Goal: Information Seeking & Learning: Learn about a topic

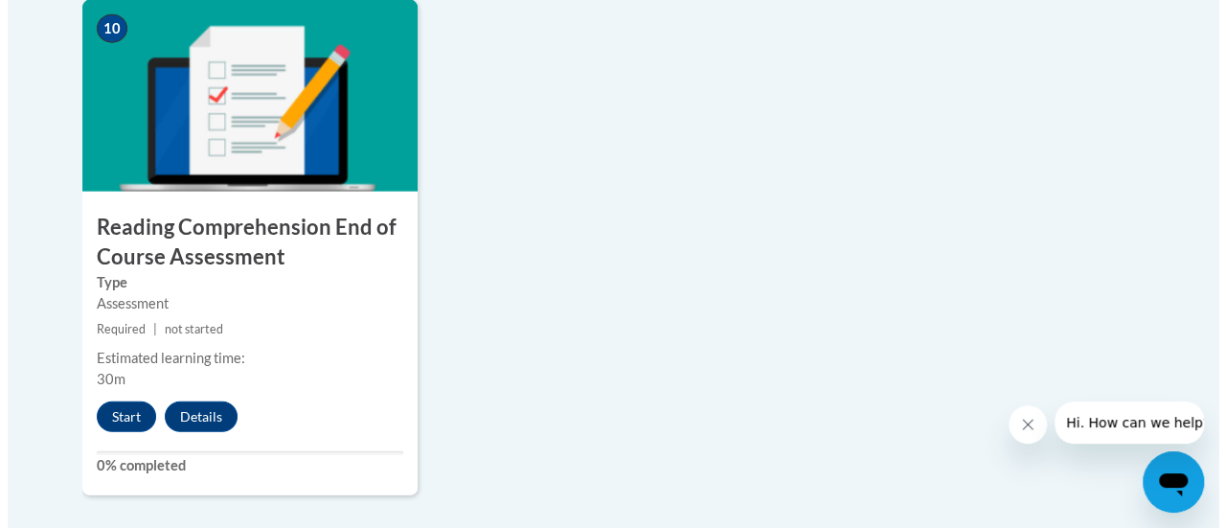
scroll to position [2344, 0]
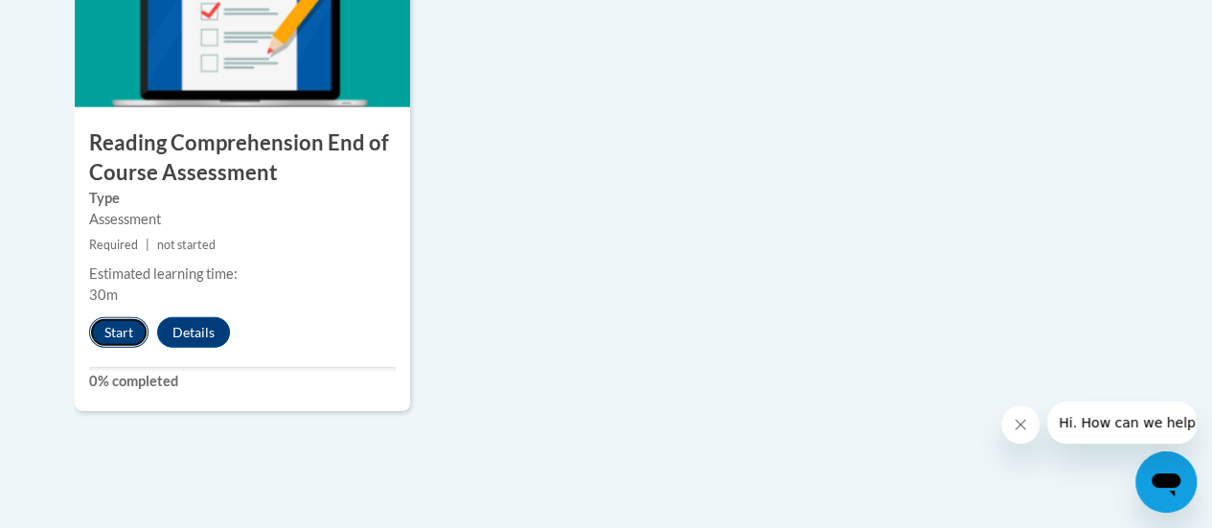
click at [108, 329] on button "Start" at bounding box center [118, 332] width 59 height 31
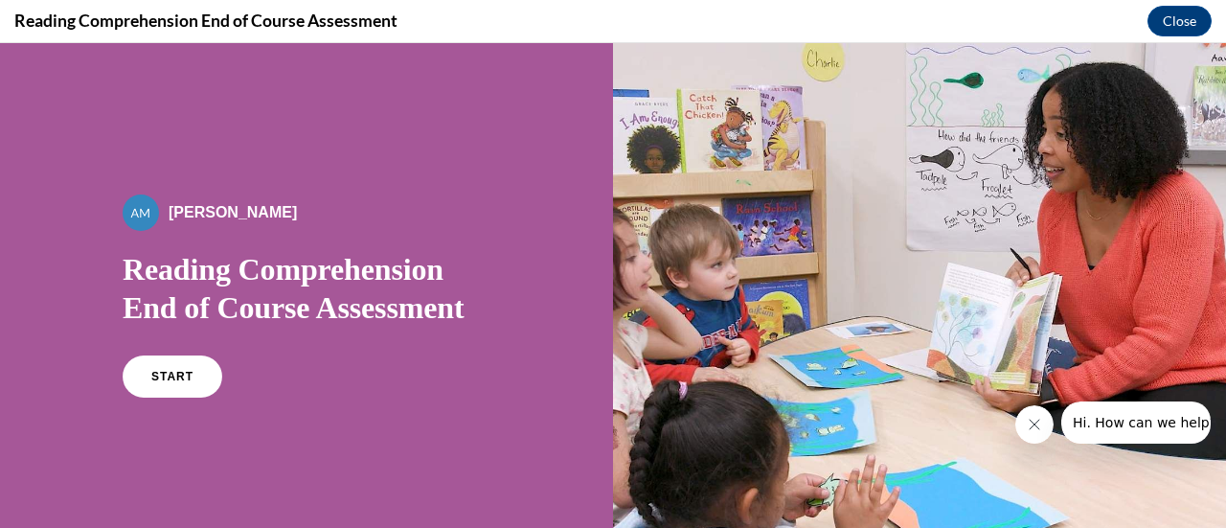
scroll to position [0, 0]
click at [144, 386] on link "START" at bounding box center [172, 377] width 104 height 44
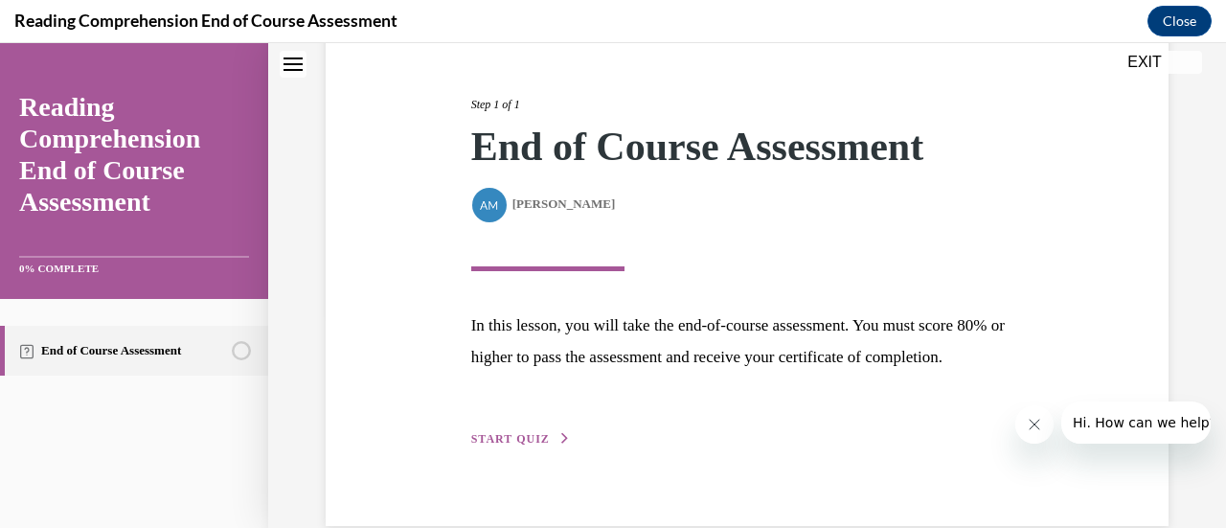
scroll to position [281, 0]
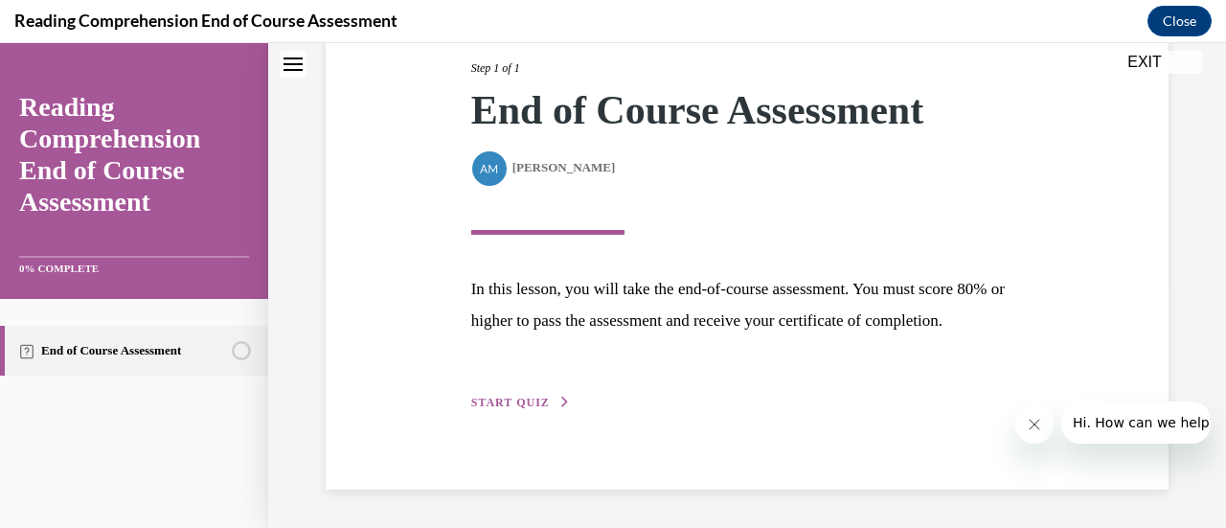
click at [526, 397] on span "START QUIZ" at bounding box center [510, 402] width 79 height 13
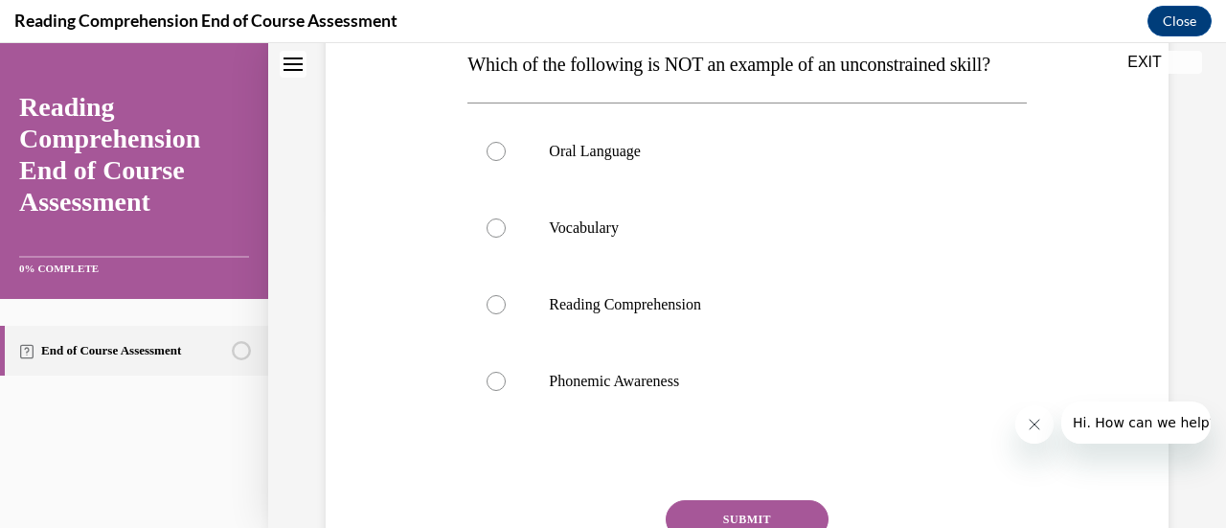
scroll to position [321, 0]
click at [493, 390] on div at bounding box center [496, 380] width 19 height 19
click at [493, 390] on input "Phonemic Awareness" at bounding box center [496, 380] width 19 height 19
radio input "true"
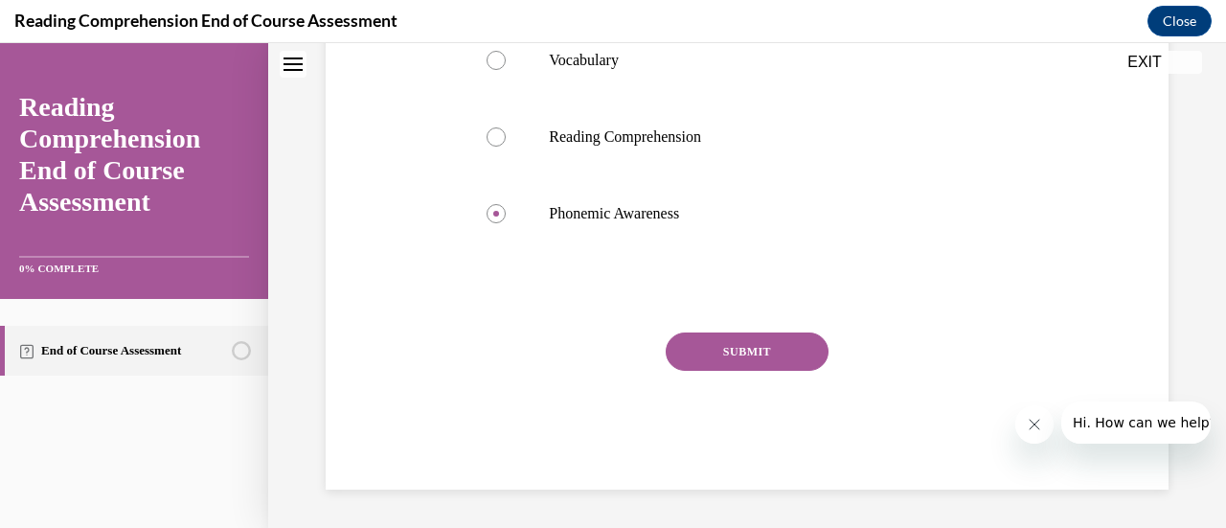
click at [757, 371] on button "SUBMIT" at bounding box center [747, 351] width 163 height 38
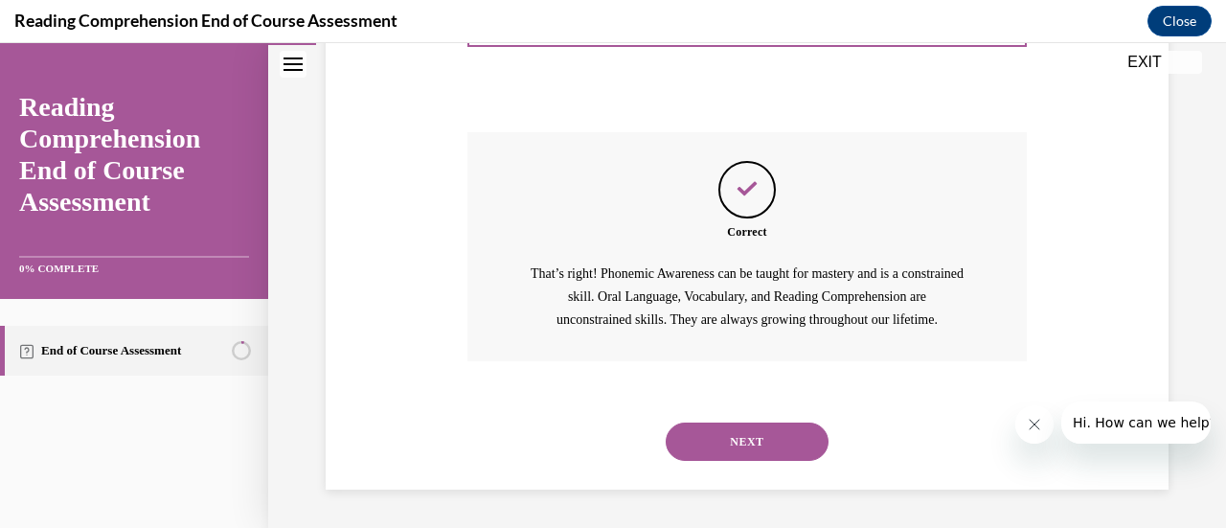
scroll to position [725, 0]
click at [732, 445] on button "NEXT" at bounding box center [747, 442] width 163 height 38
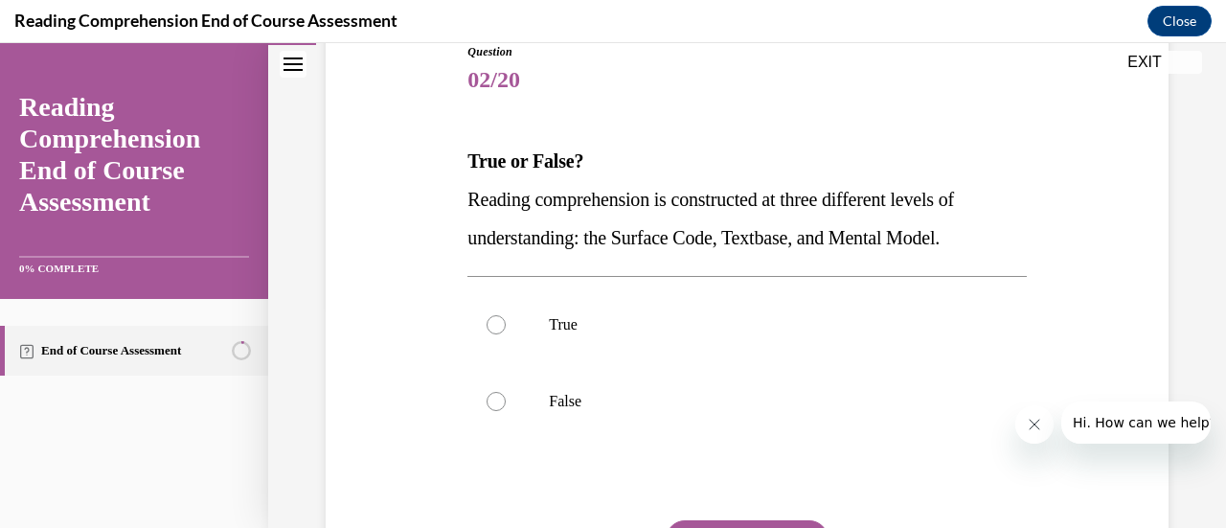
scroll to position [225, 0]
click at [498, 400] on div at bounding box center [496, 399] width 19 height 19
click at [498, 400] on input "False" at bounding box center [496, 399] width 19 height 19
radio input "true"
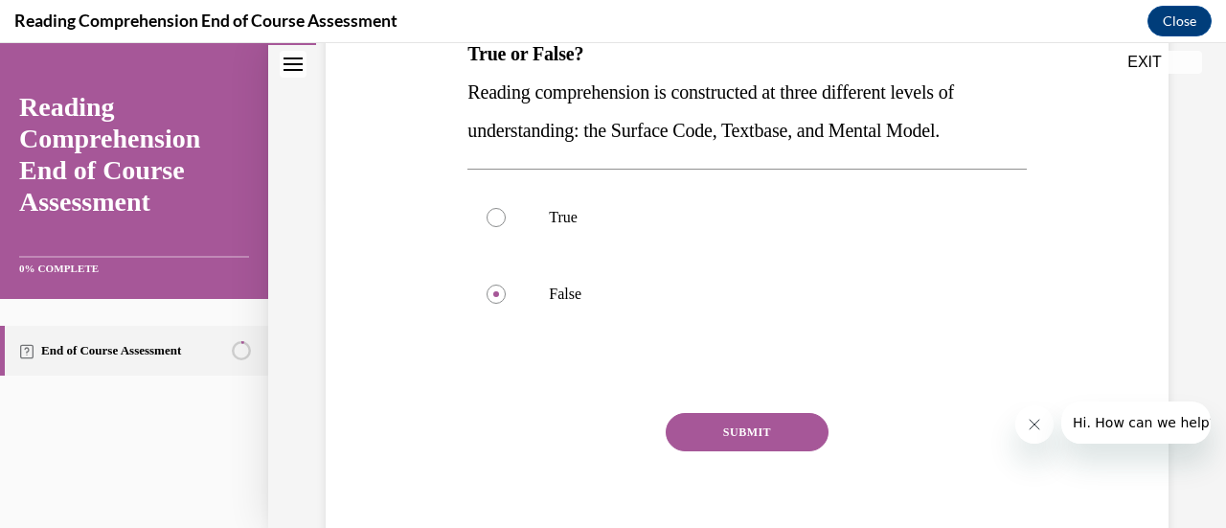
click at [754, 427] on button "SUBMIT" at bounding box center [747, 432] width 163 height 38
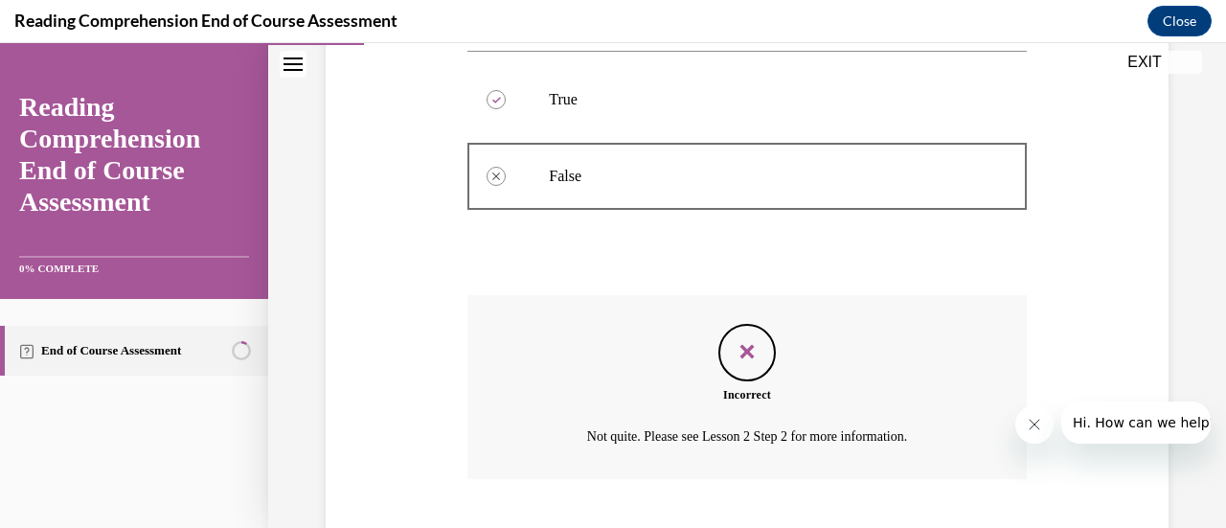
scroll to position [565, 0]
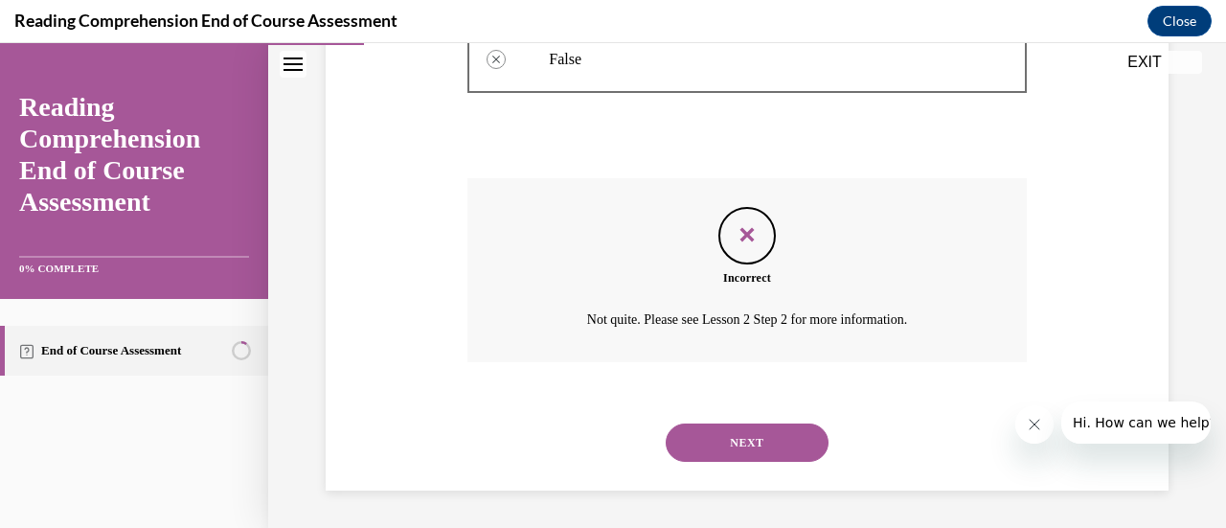
click at [746, 440] on button "NEXT" at bounding box center [747, 443] width 163 height 38
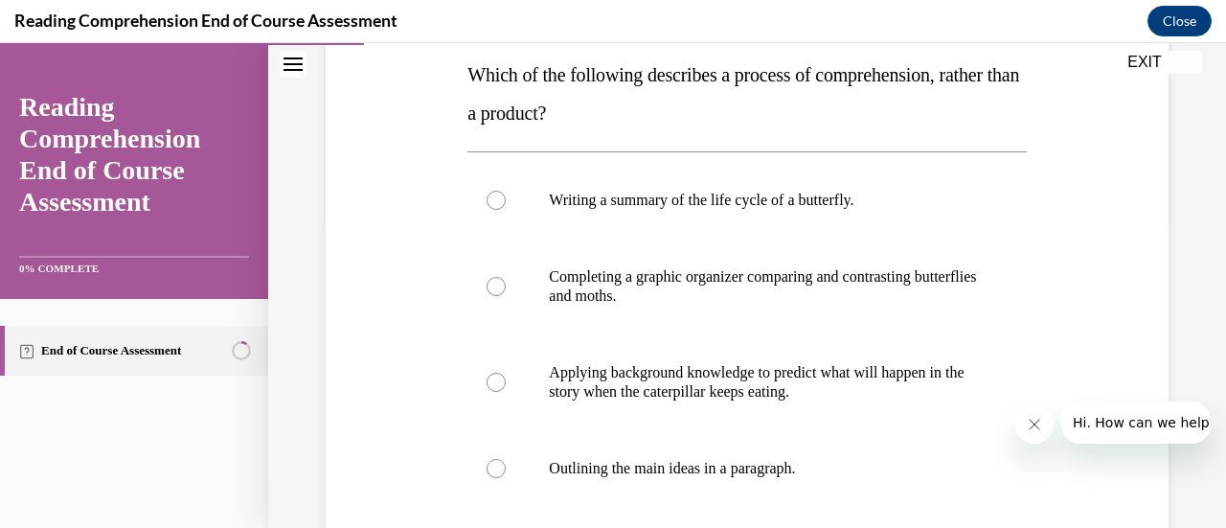
scroll to position [310, 0]
click at [491, 375] on div at bounding box center [496, 381] width 19 height 19
click at [491, 375] on input "Applying background knowledge to predict what will happen in the story when the…" at bounding box center [496, 381] width 19 height 19
radio input "true"
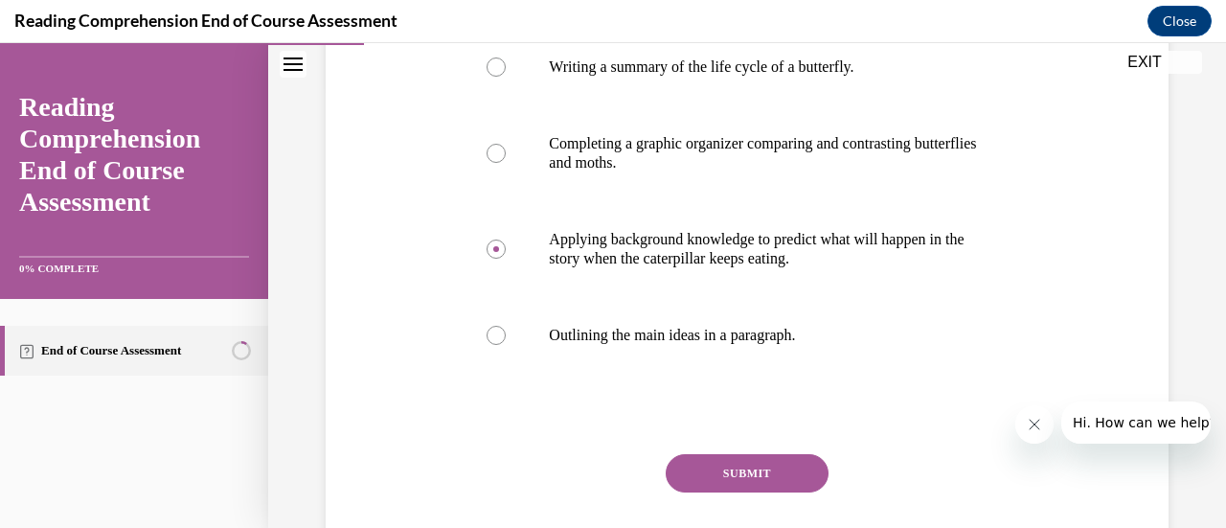
click at [717, 470] on button "SUBMIT" at bounding box center [747, 473] width 163 height 38
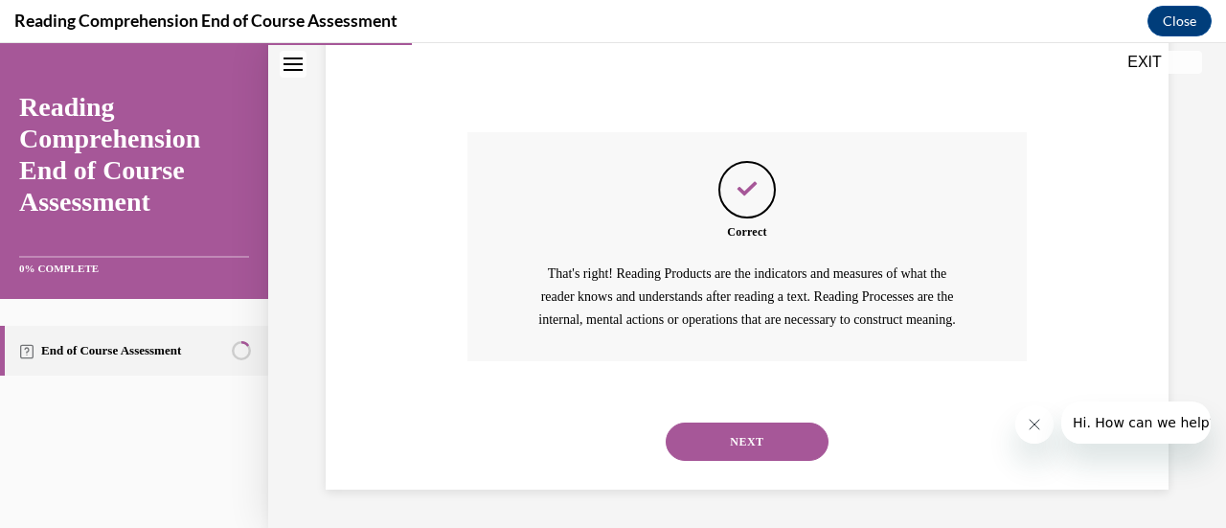
scroll to position [787, 0]
click at [727, 438] on button "NEXT" at bounding box center [747, 442] width 163 height 38
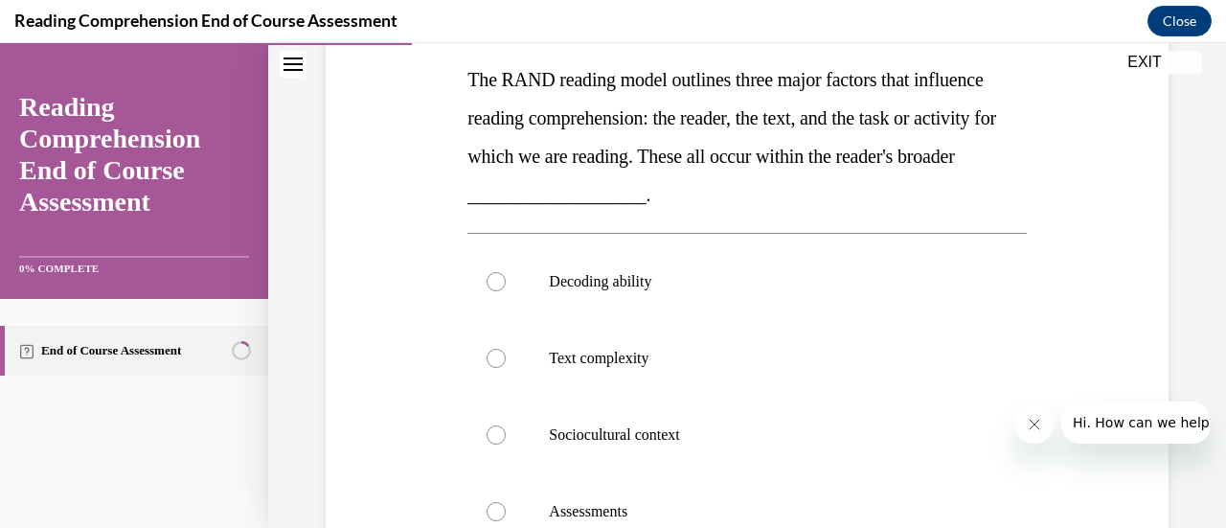
scroll to position [306, 0]
click at [499, 431] on div at bounding box center [496, 433] width 19 height 19
click at [499, 431] on input "Sociocultural context" at bounding box center [496, 433] width 19 height 19
radio input "true"
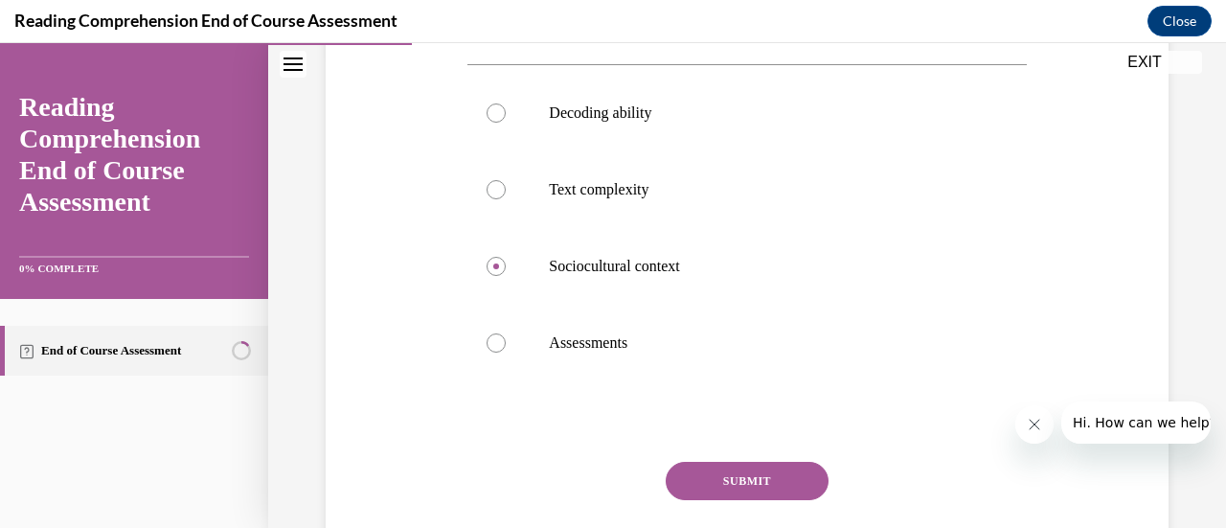
click at [680, 474] on button "SUBMIT" at bounding box center [747, 481] width 163 height 38
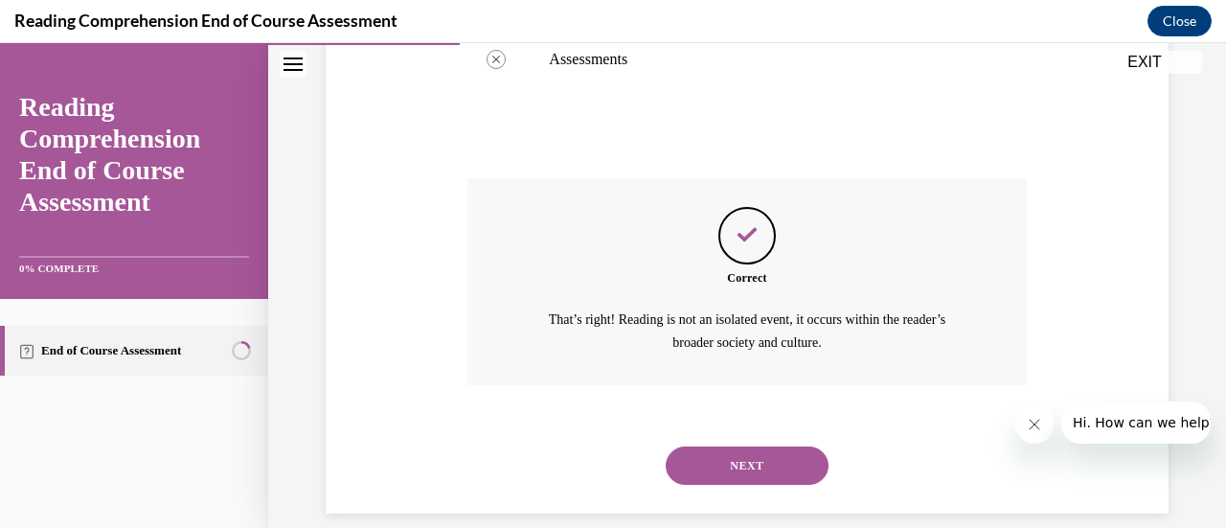
scroll to position [779, 0]
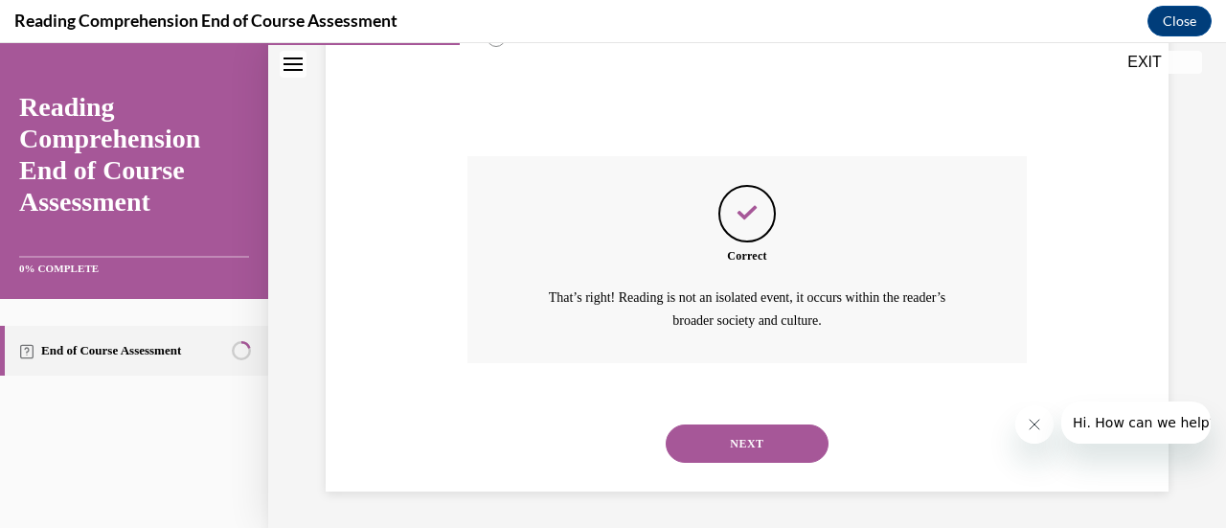
click at [722, 450] on button "NEXT" at bounding box center [747, 443] width 163 height 38
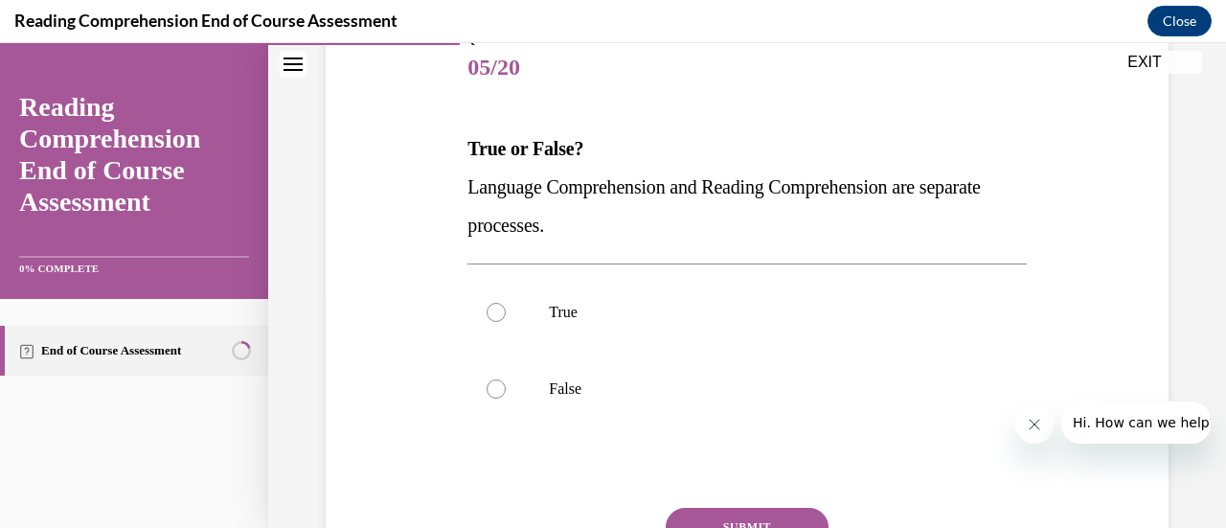
scroll to position [238, 0]
click at [494, 305] on div at bounding box center [496, 310] width 19 height 19
click at [494, 305] on input "True" at bounding box center [496, 310] width 19 height 19
radio input "true"
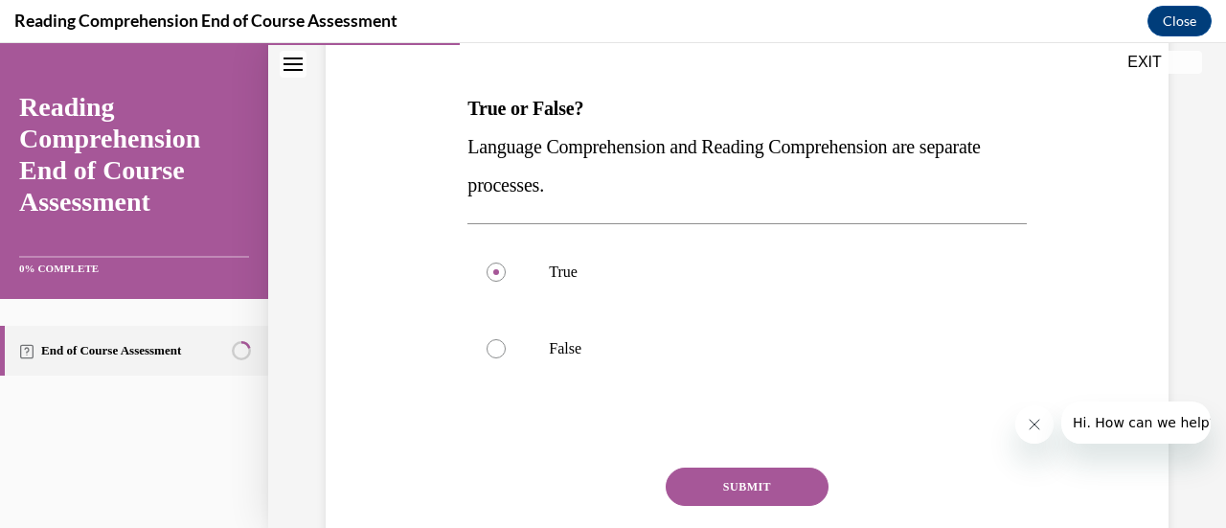
click at [730, 480] on button "SUBMIT" at bounding box center [747, 487] width 163 height 38
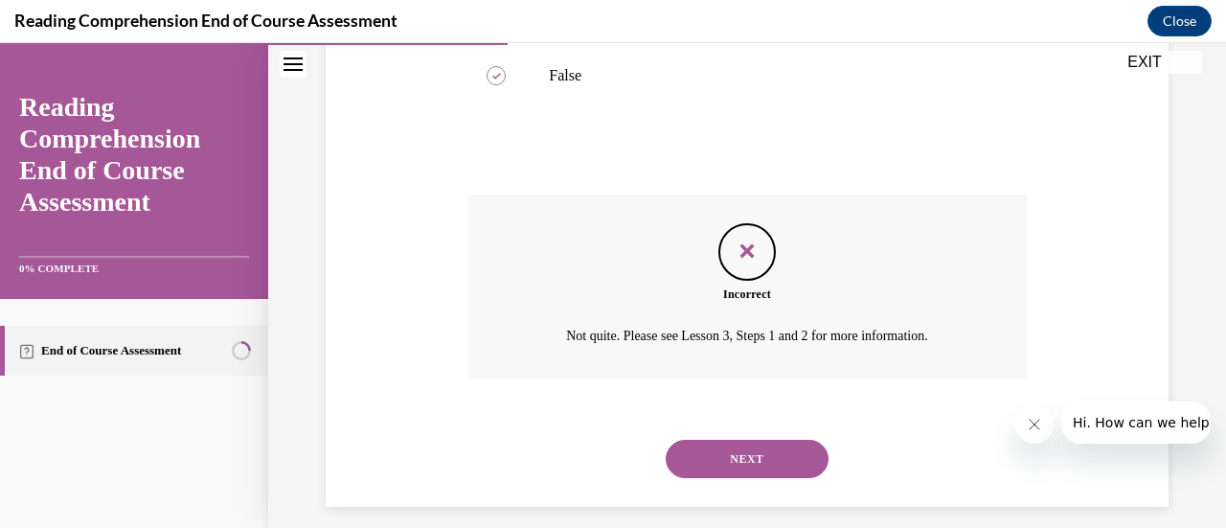
scroll to position [554, 0]
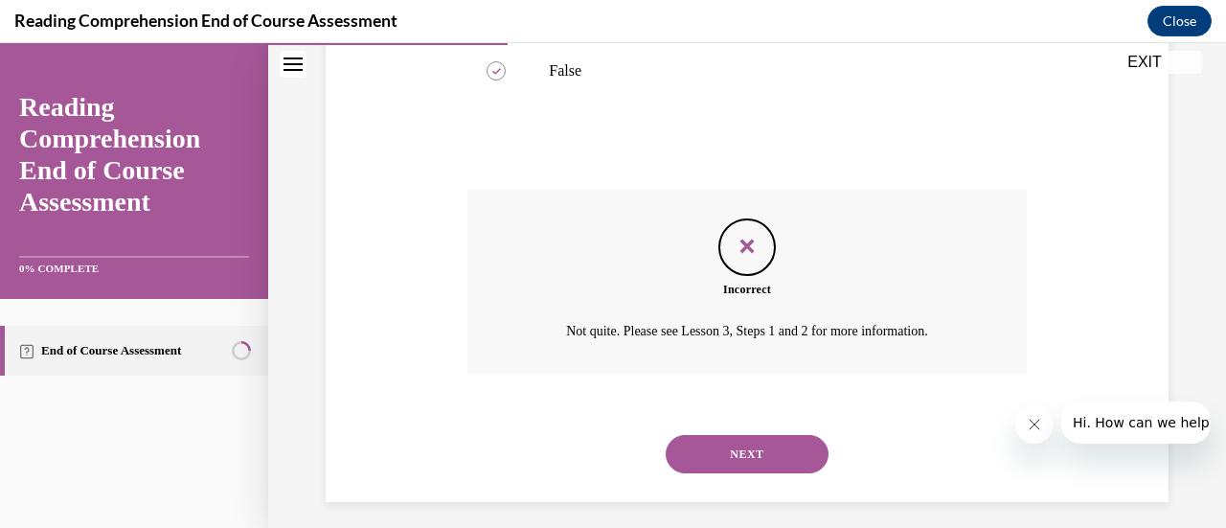
click at [716, 455] on button "NEXT" at bounding box center [747, 454] width 163 height 38
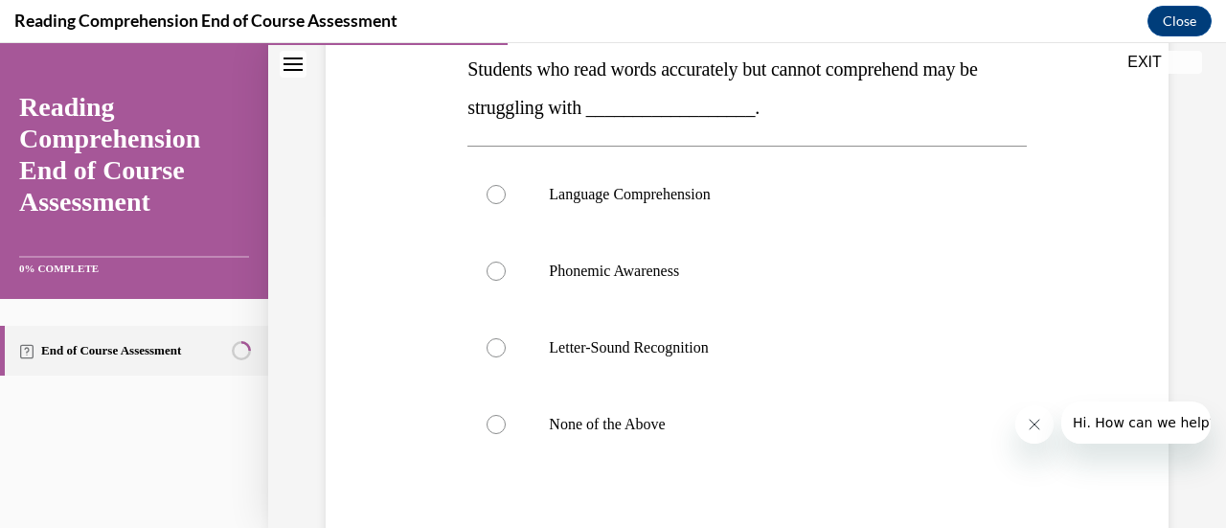
scroll to position [318, 0]
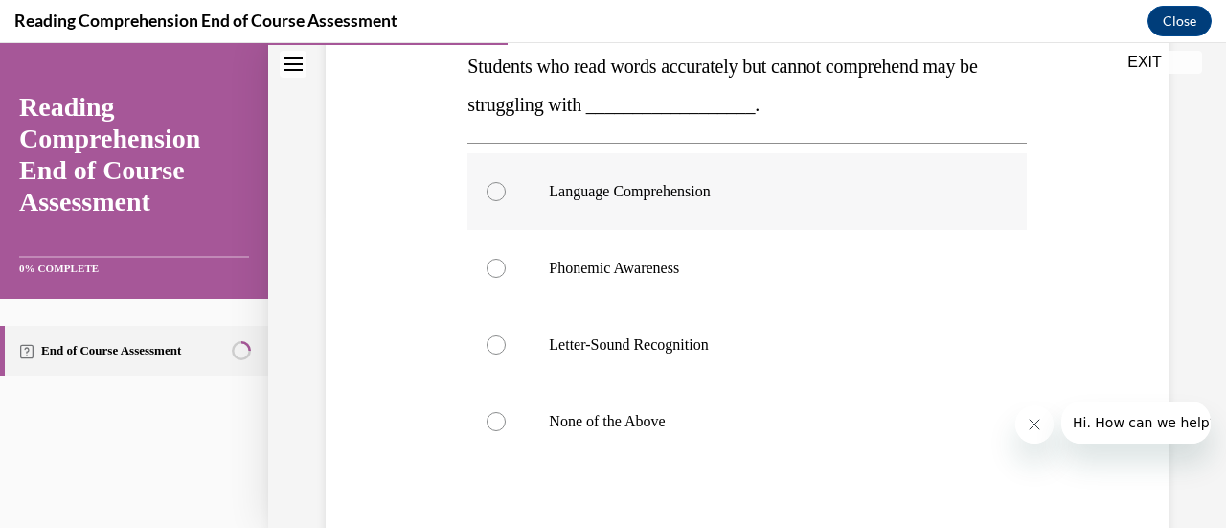
click at [496, 193] on div at bounding box center [496, 191] width 19 height 19
click at [496, 193] on input "Language Comprehension" at bounding box center [496, 191] width 19 height 19
radio input "true"
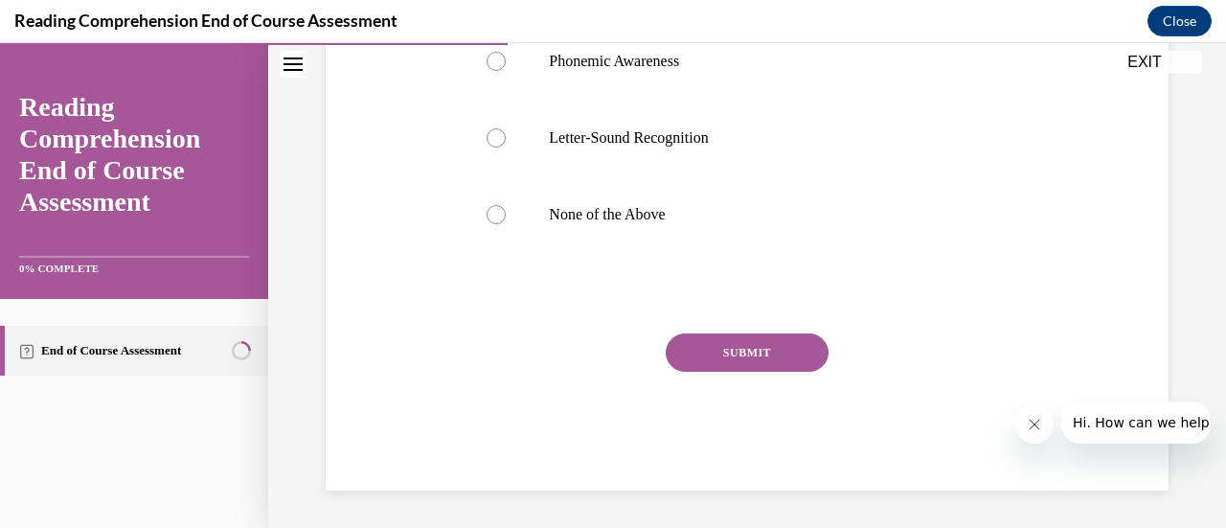
click at [769, 350] on button "SUBMIT" at bounding box center [747, 352] width 163 height 38
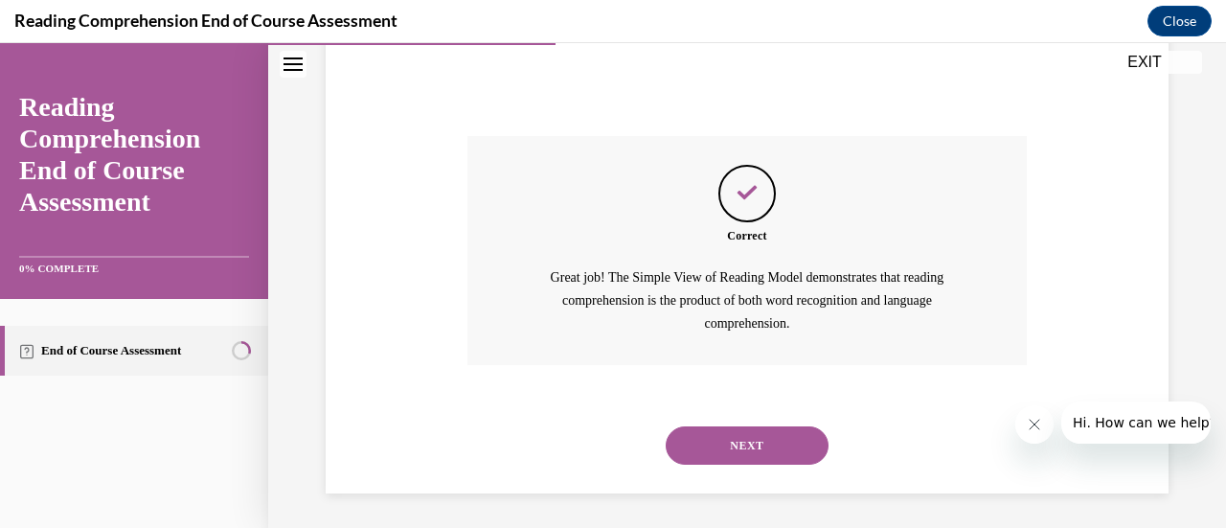
scroll to position [725, 0]
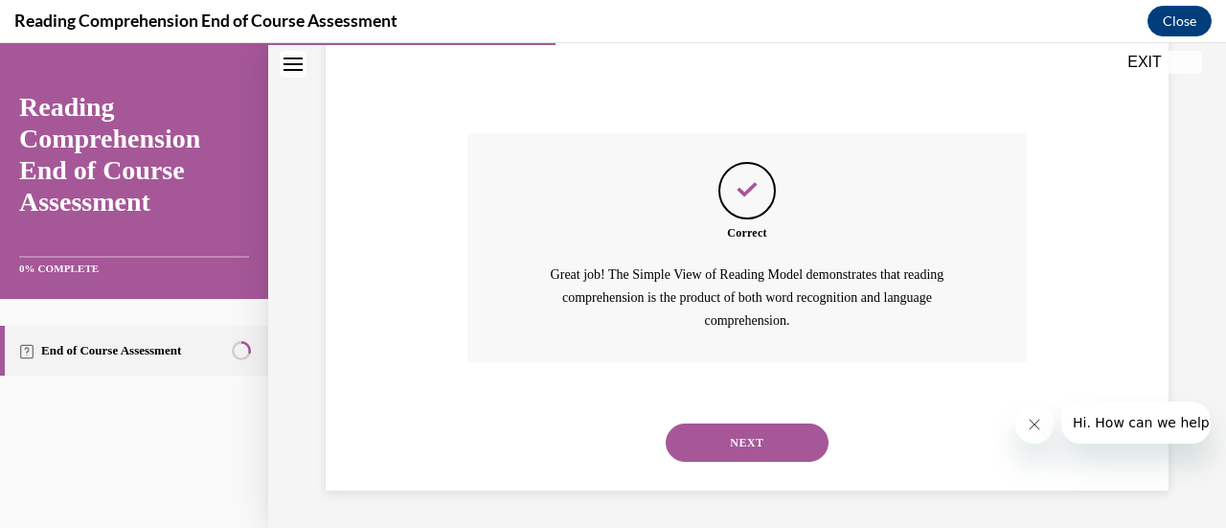
click at [719, 441] on button "NEXT" at bounding box center [747, 443] width 163 height 38
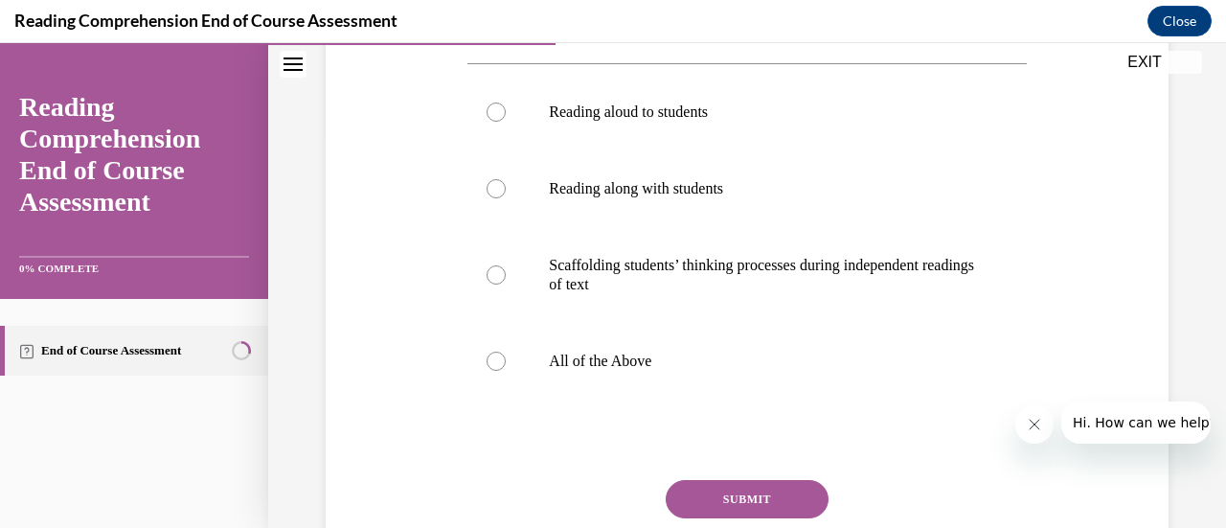
scroll to position [399, 0]
click at [497, 364] on div at bounding box center [496, 360] width 19 height 19
click at [497, 364] on input "All of the Above" at bounding box center [496, 360] width 19 height 19
radio input "true"
click at [711, 503] on button "SUBMIT" at bounding box center [747, 498] width 163 height 38
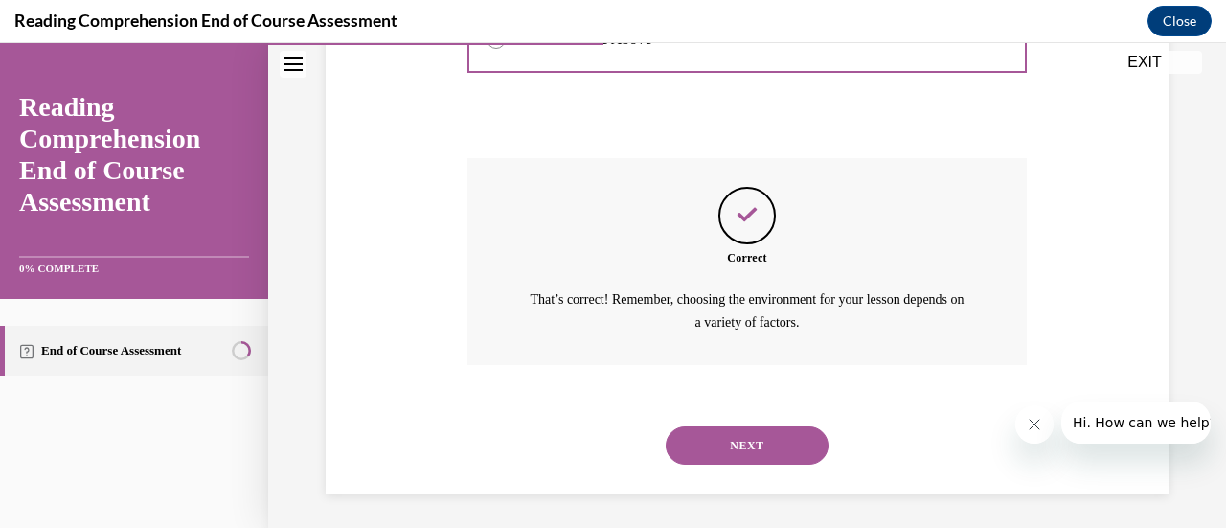
scroll to position [721, 0]
click at [738, 443] on button "NEXT" at bounding box center [747, 443] width 163 height 38
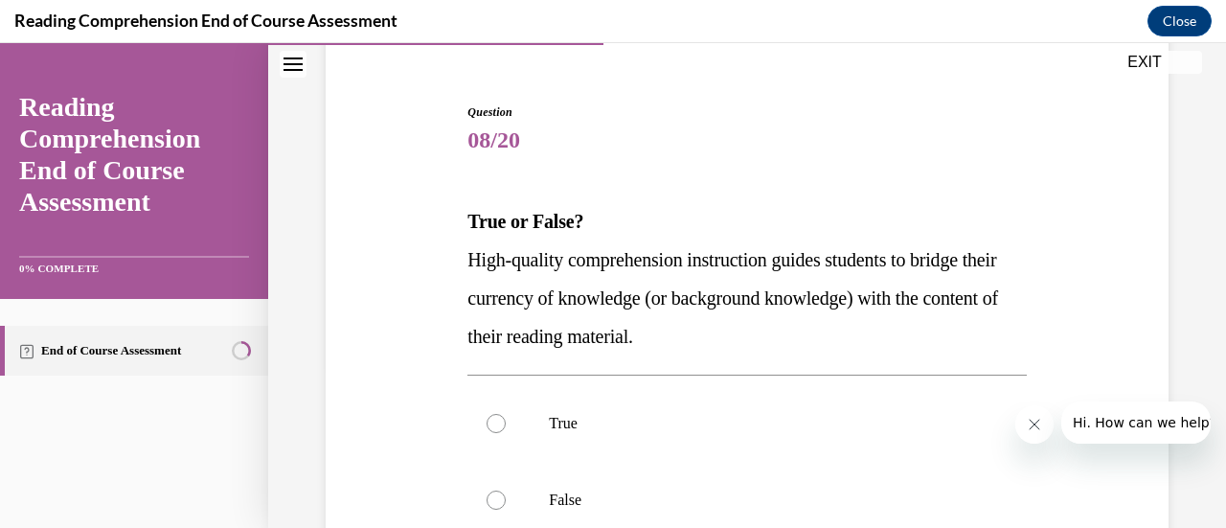
scroll to position [241, 0]
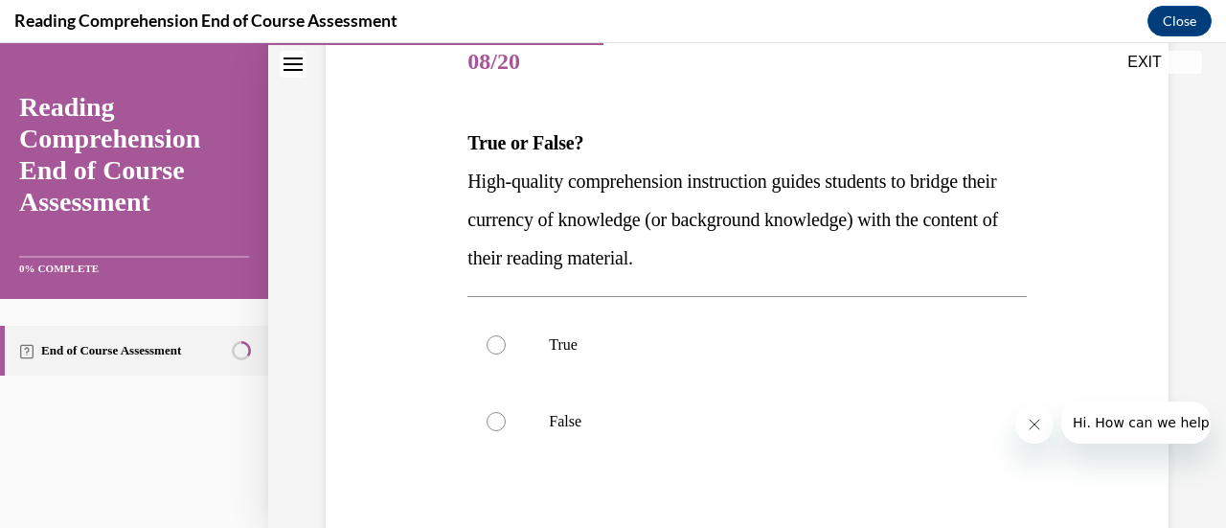
click at [434, 382] on div "Question 08/20 True or False? High-quality comprehension instruction guides stu…" at bounding box center [747, 332] width 853 height 730
click at [499, 340] on div at bounding box center [496, 344] width 19 height 19
click at [499, 340] on input "True" at bounding box center [496, 344] width 19 height 19
radio input "true"
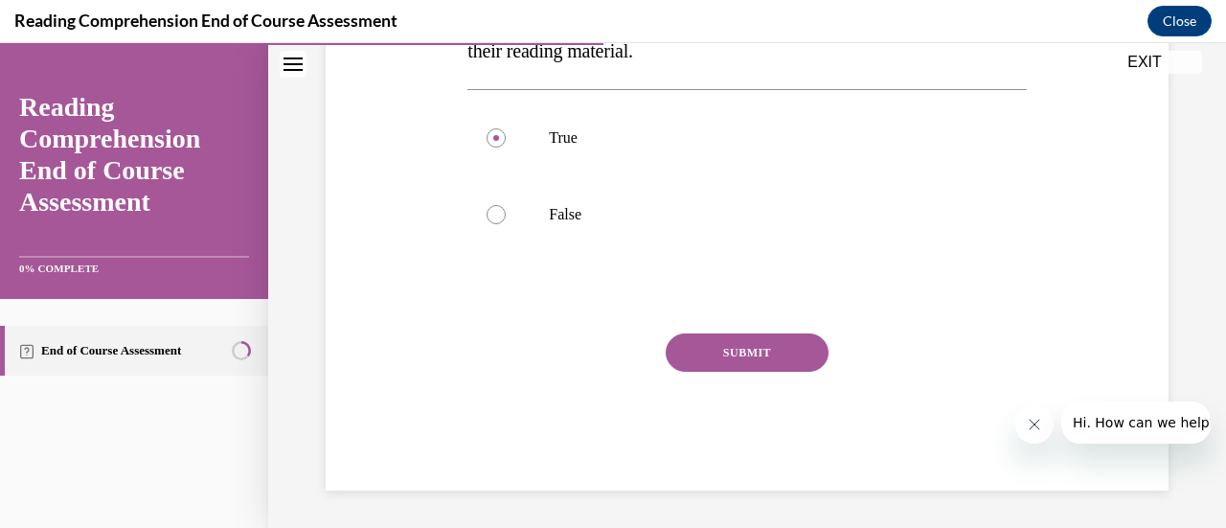
click at [738, 355] on button "SUBMIT" at bounding box center [747, 352] width 163 height 38
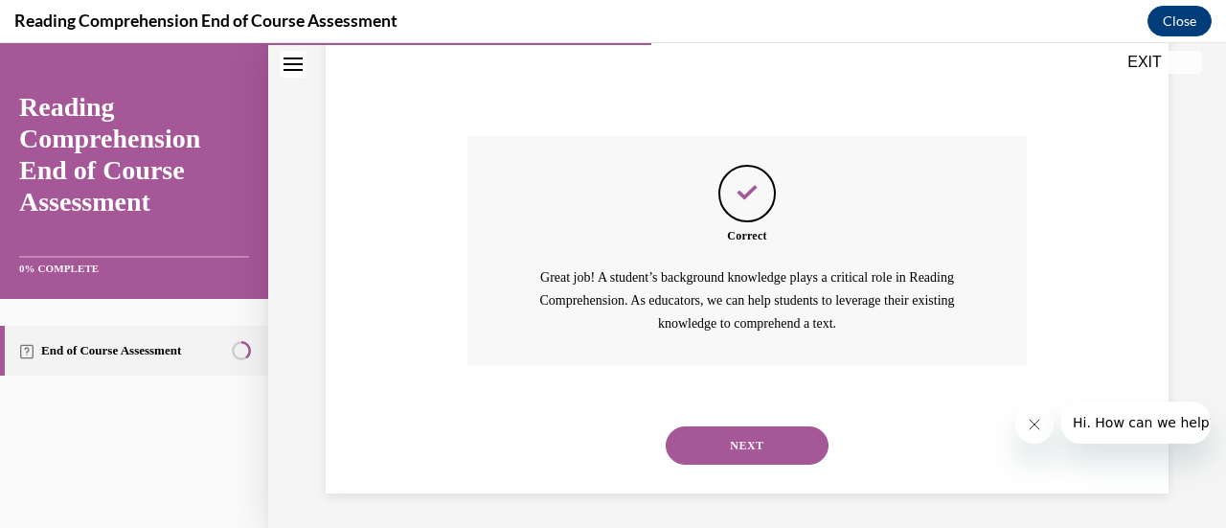
scroll to position [649, 0]
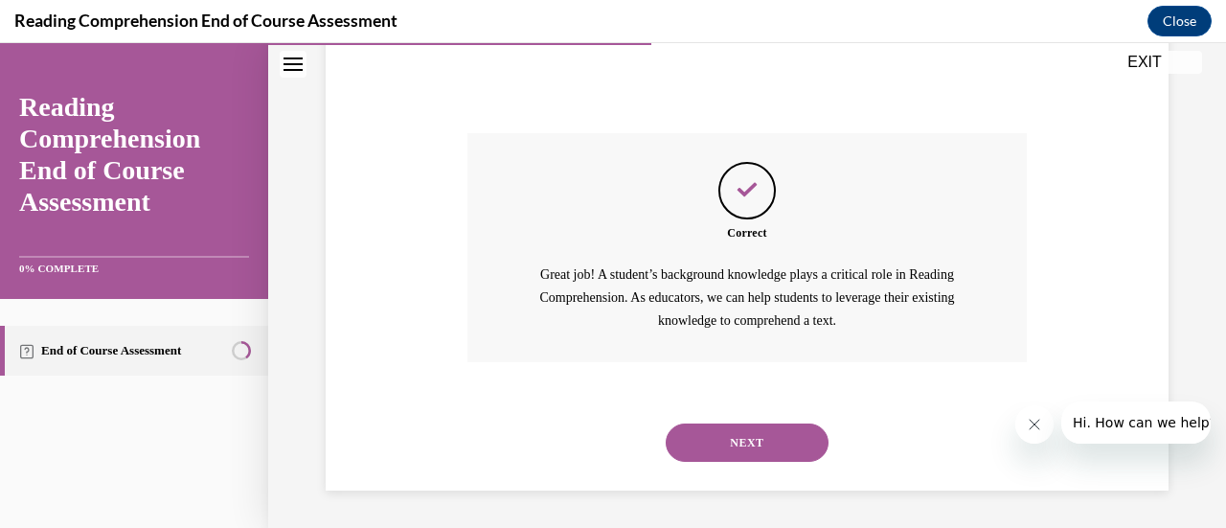
click at [732, 446] on button "NEXT" at bounding box center [747, 443] width 163 height 38
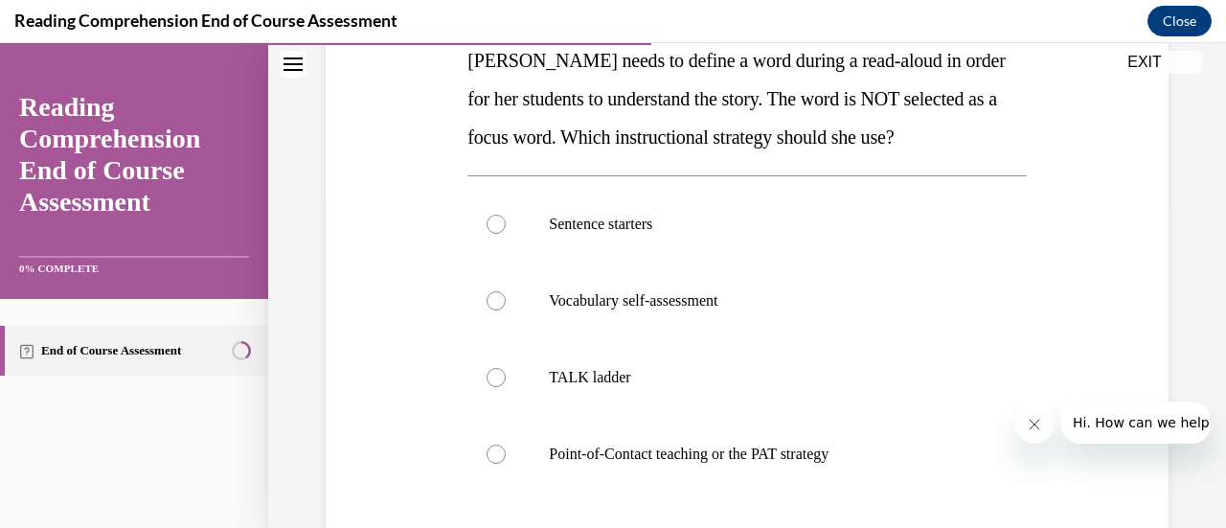
scroll to position [325, 0]
click at [496, 297] on div at bounding box center [496, 299] width 19 height 19
click at [496, 297] on input "Vocabulary self-assessment" at bounding box center [496, 299] width 19 height 19
radio input "true"
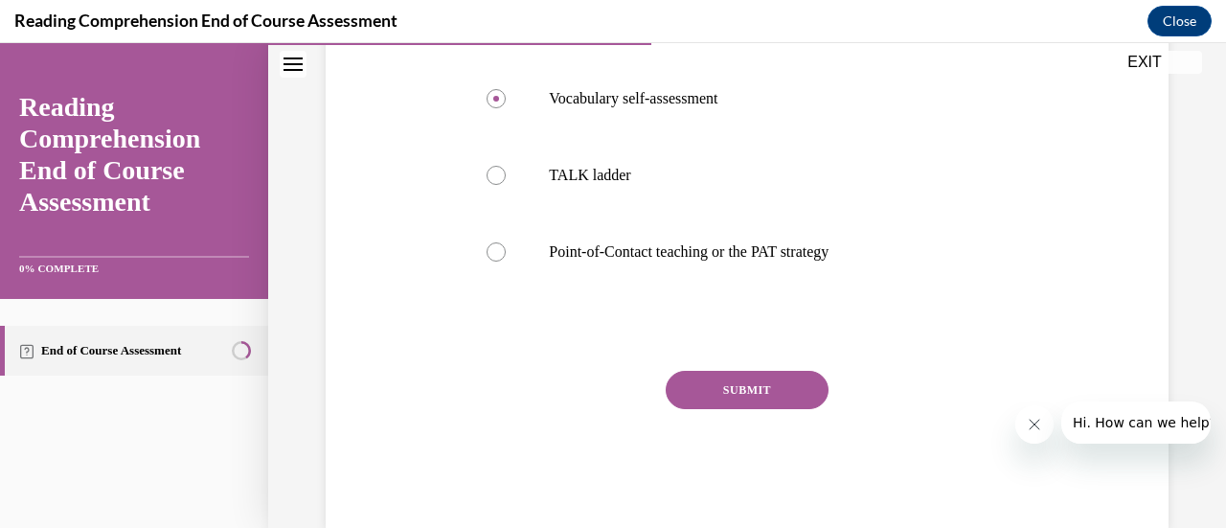
click at [771, 385] on button "SUBMIT" at bounding box center [747, 390] width 163 height 38
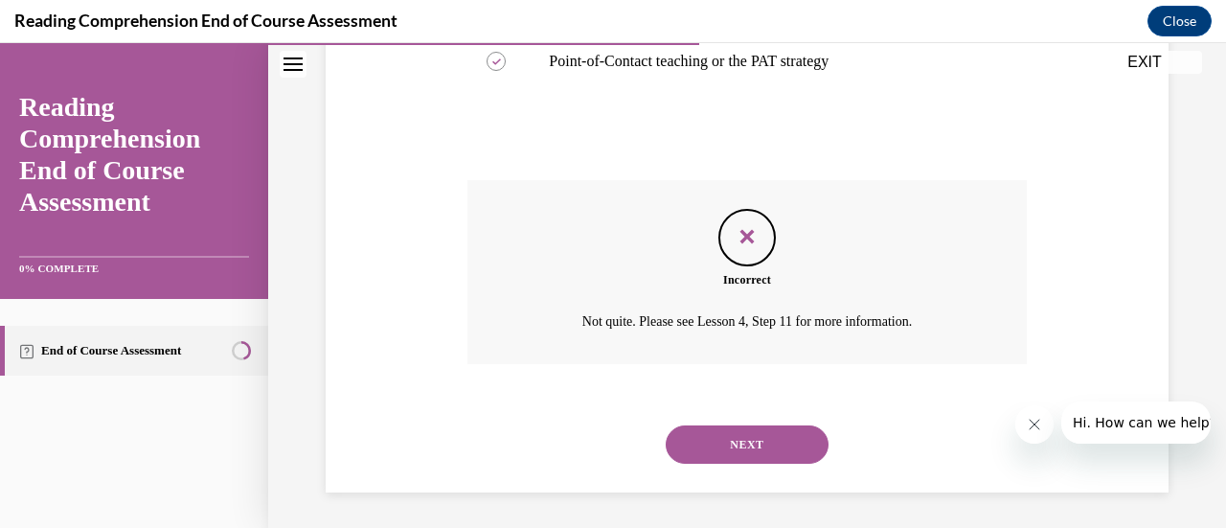
scroll to position [719, 0]
click at [739, 440] on button "NEXT" at bounding box center [747, 443] width 163 height 38
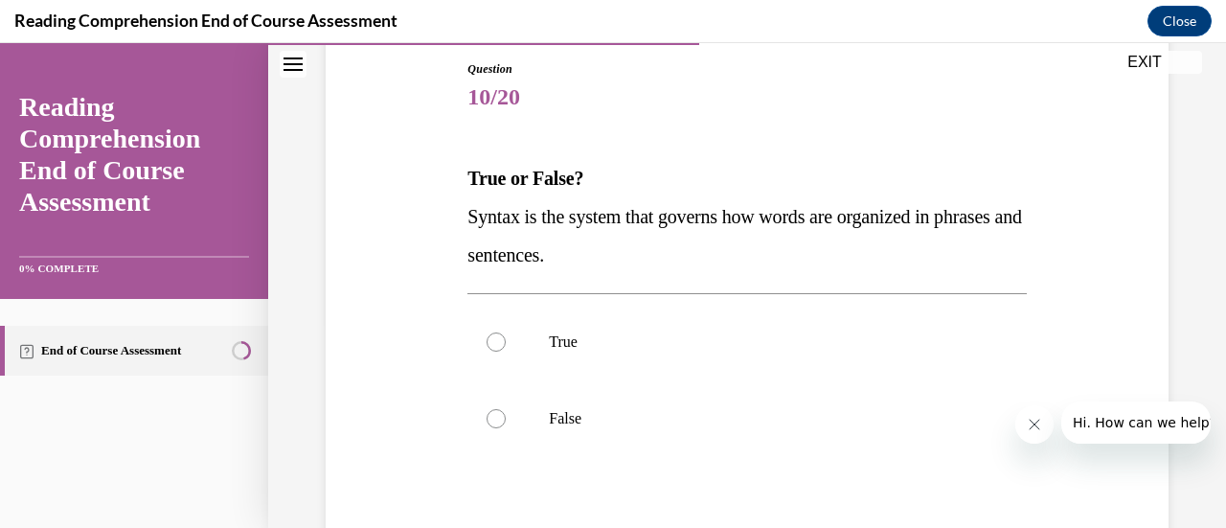
scroll to position [207, 0]
click at [496, 342] on div at bounding box center [496, 341] width 19 height 19
click at [496, 342] on input "True" at bounding box center [496, 341] width 19 height 19
radio input "true"
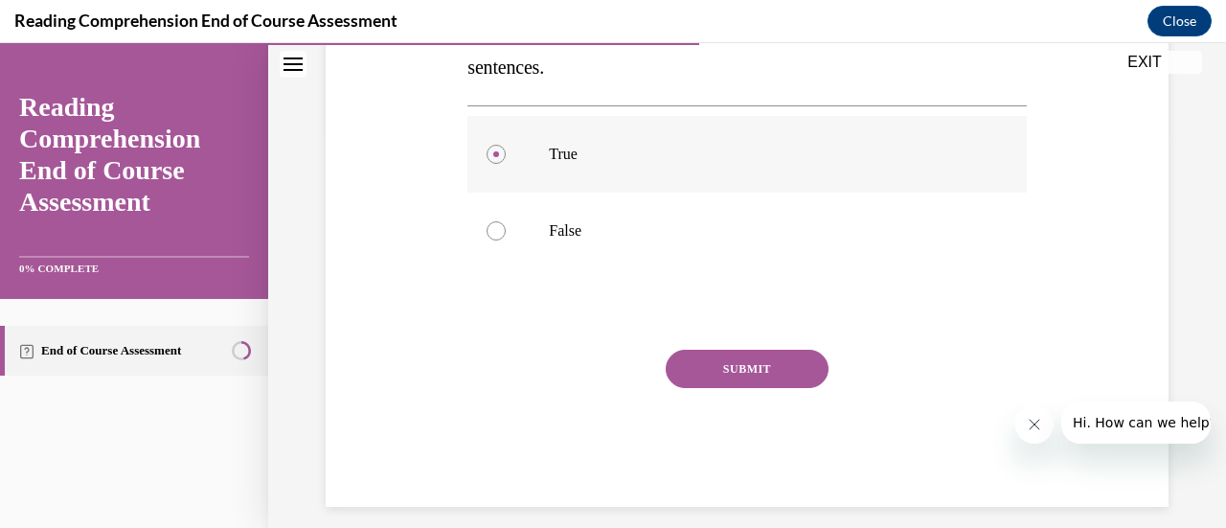
click at [726, 371] on button "SUBMIT" at bounding box center [747, 369] width 163 height 38
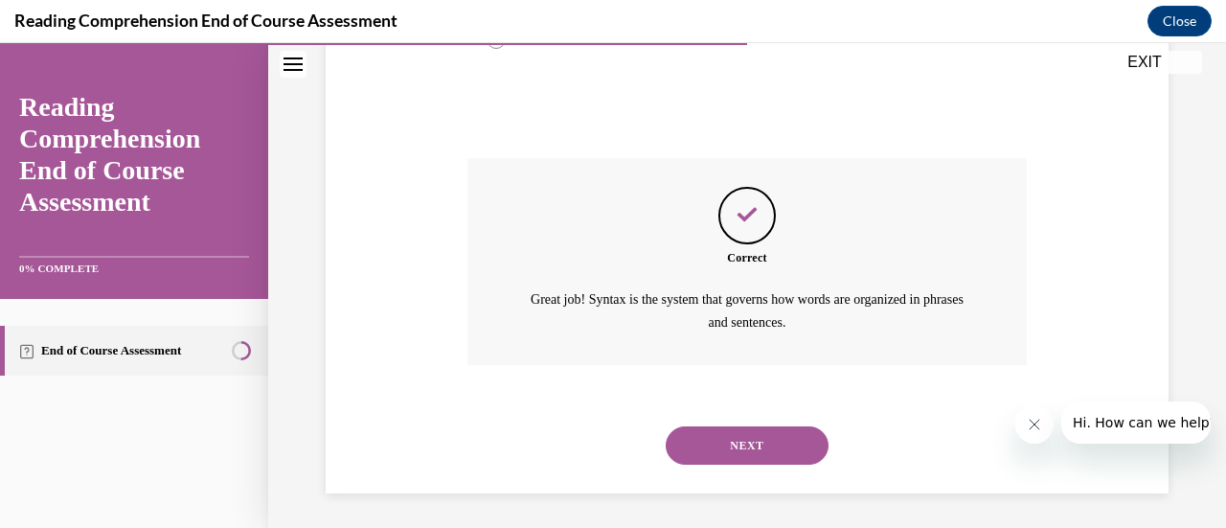
scroll to position [587, 0]
click at [728, 439] on button "NEXT" at bounding box center [747, 443] width 163 height 38
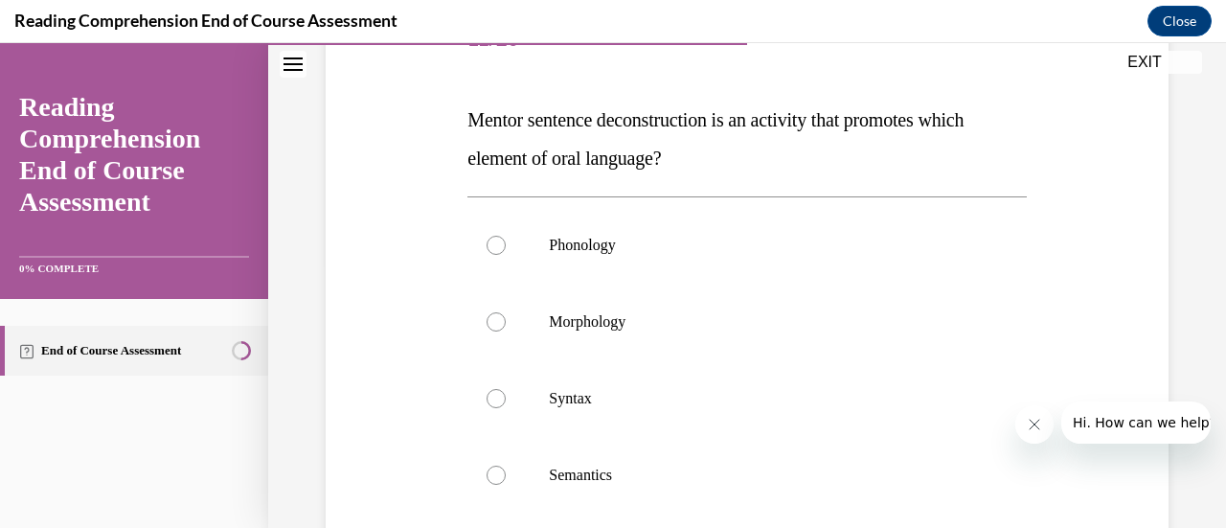
scroll to position [262, 0]
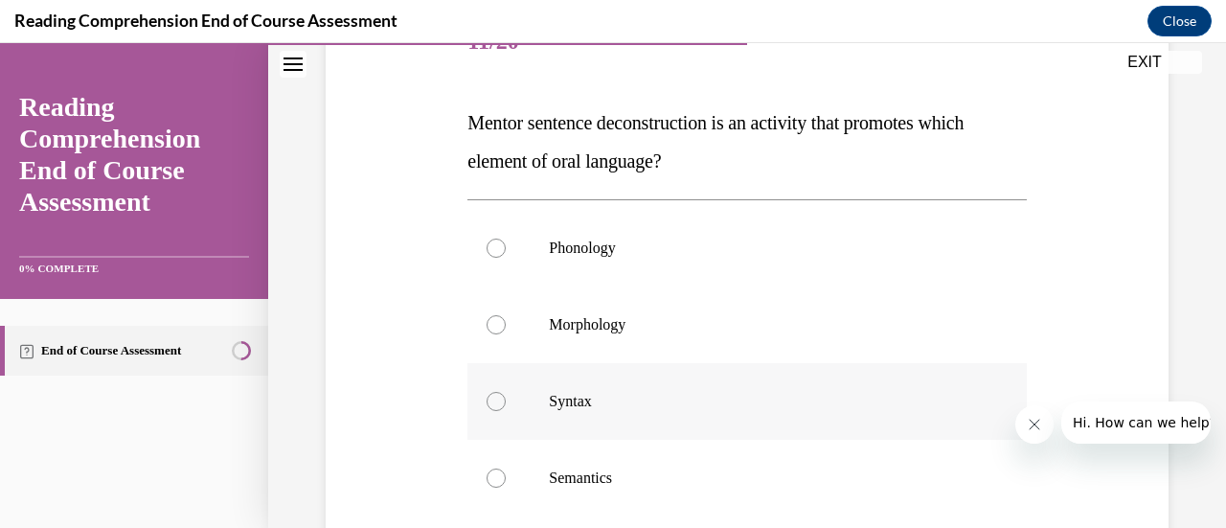
click at [487, 401] on div at bounding box center [496, 401] width 19 height 19
click at [487, 401] on input "Syntax" at bounding box center [496, 401] width 19 height 19
radio input "true"
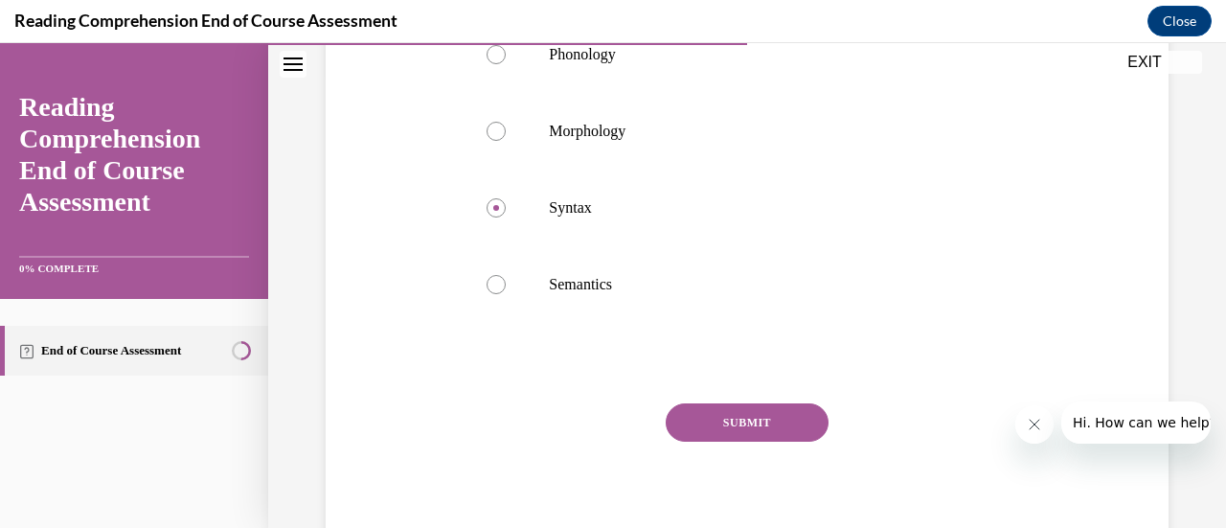
click at [715, 406] on button "SUBMIT" at bounding box center [747, 422] width 163 height 38
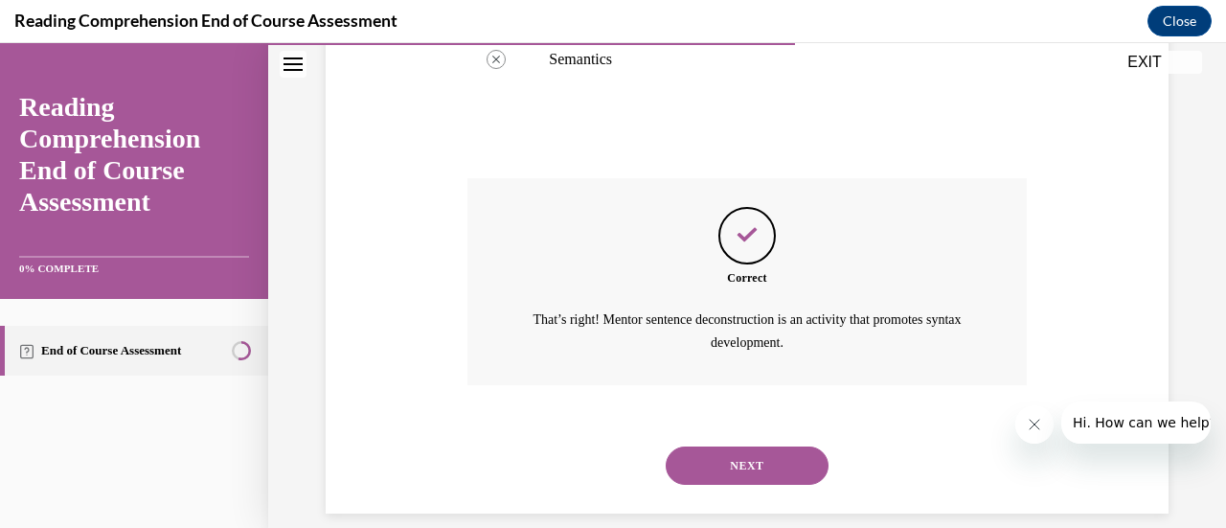
scroll to position [702, 0]
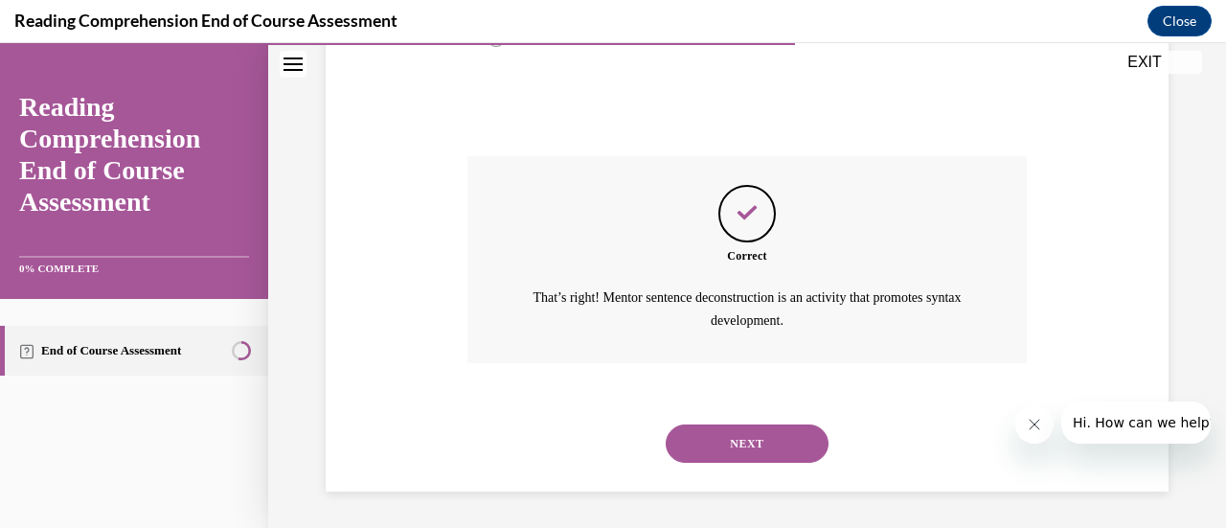
click at [723, 437] on button "NEXT" at bounding box center [747, 443] width 163 height 38
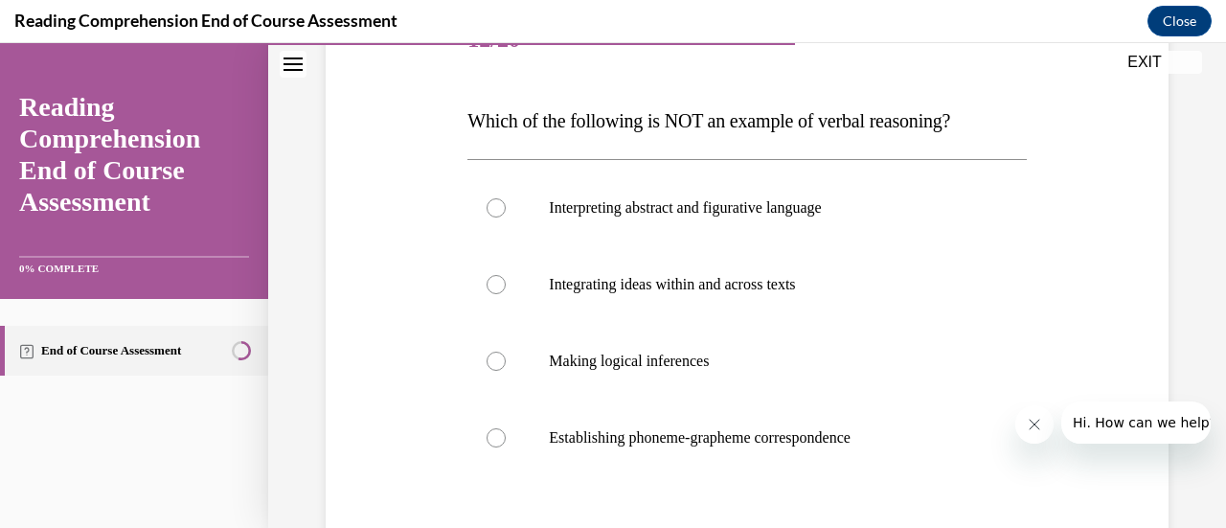
scroll to position [266, 0]
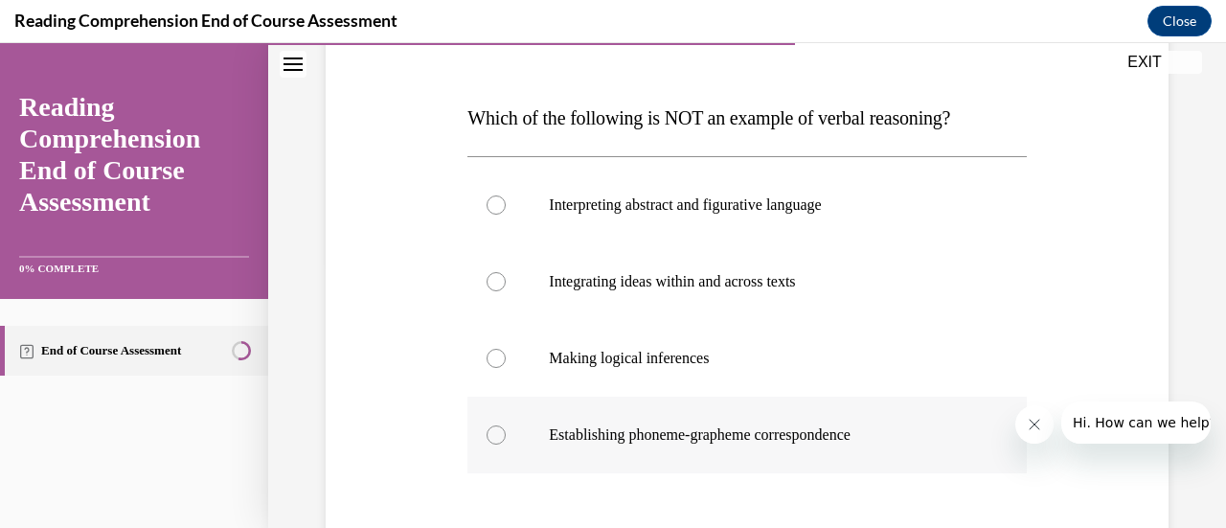
click at [491, 434] on div at bounding box center [496, 434] width 19 height 19
click at [491, 434] on input "Establishing phoneme-grapheme correspondence" at bounding box center [496, 434] width 19 height 19
radio input "true"
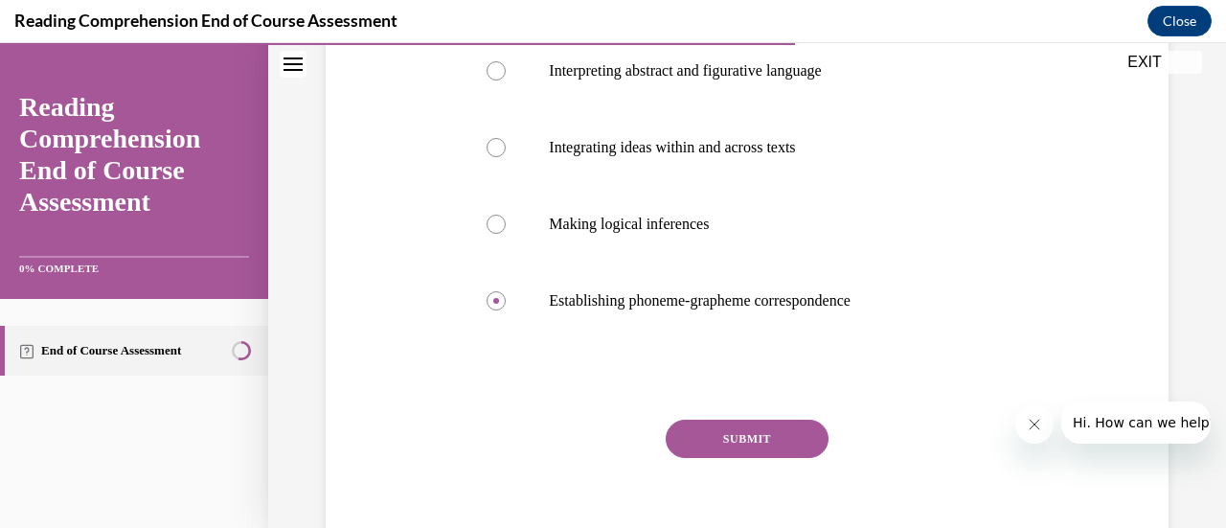
click at [716, 433] on button "SUBMIT" at bounding box center [747, 439] width 163 height 38
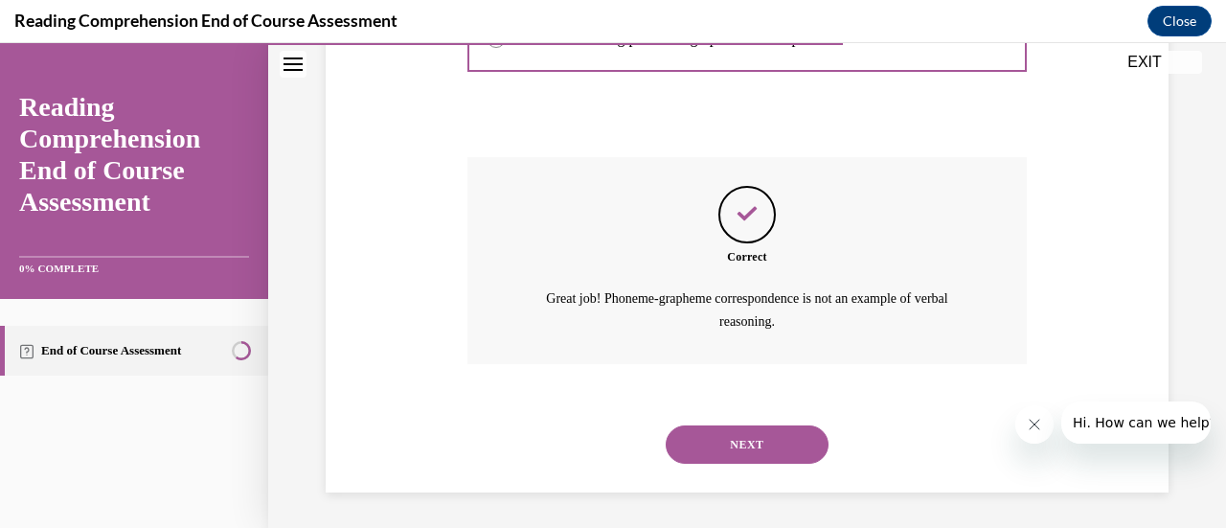
scroll to position [664, 0]
click at [715, 439] on button "NEXT" at bounding box center [747, 443] width 163 height 38
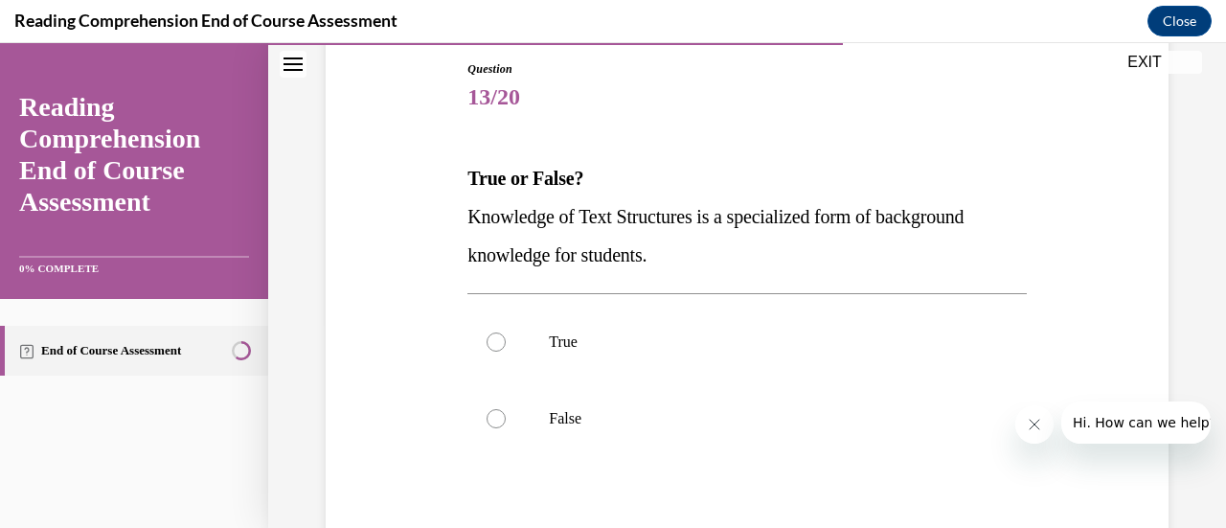
scroll to position [207, 0]
click at [498, 336] on div at bounding box center [496, 341] width 19 height 19
click at [498, 336] on input "True" at bounding box center [496, 341] width 19 height 19
radio input "true"
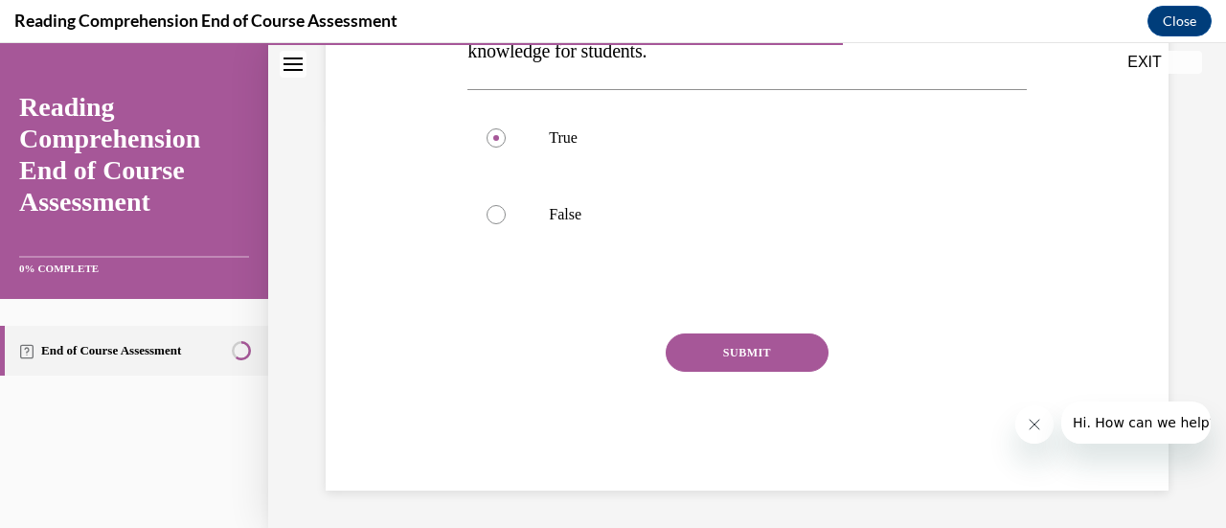
click at [730, 353] on button "SUBMIT" at bounding box center [747, 352] width 163 height 38
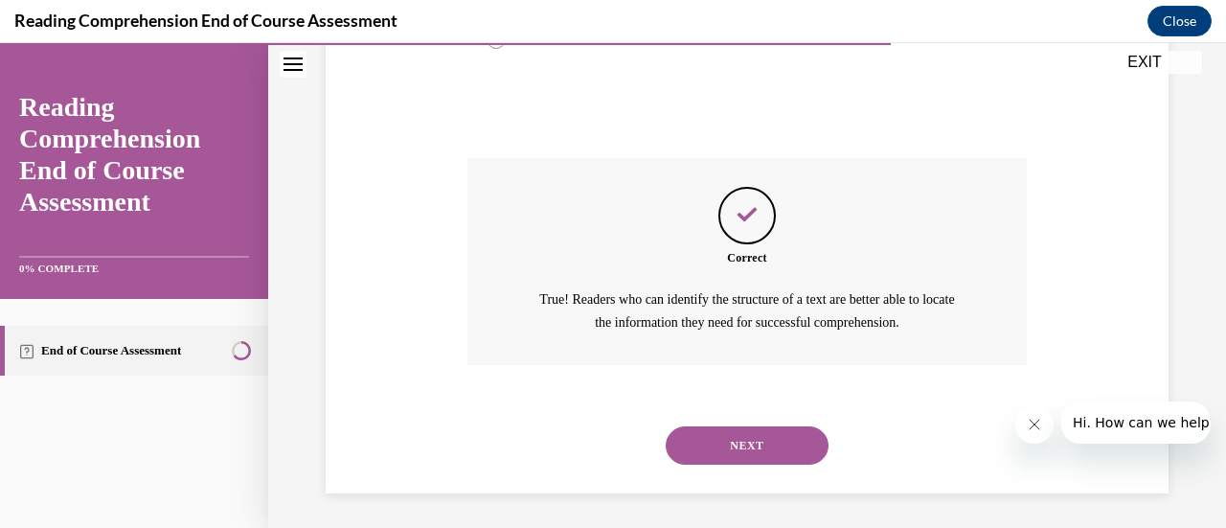
scroll to position [587, 0]
click at [717, 438] on button "NEXT" at bounding box center [747, 443] width 163 height 38
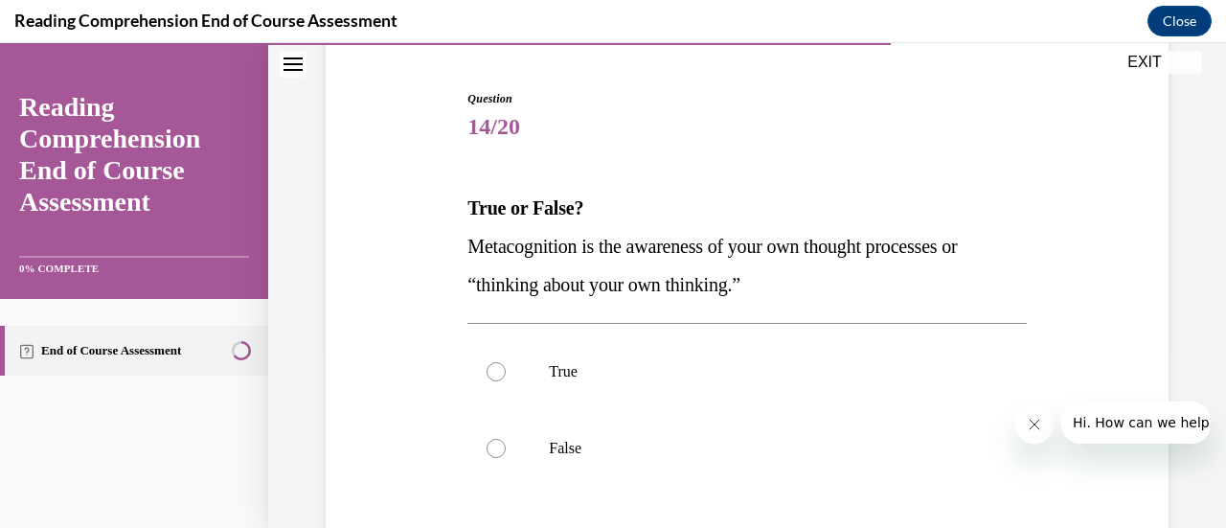
scroll to position [180, 0]
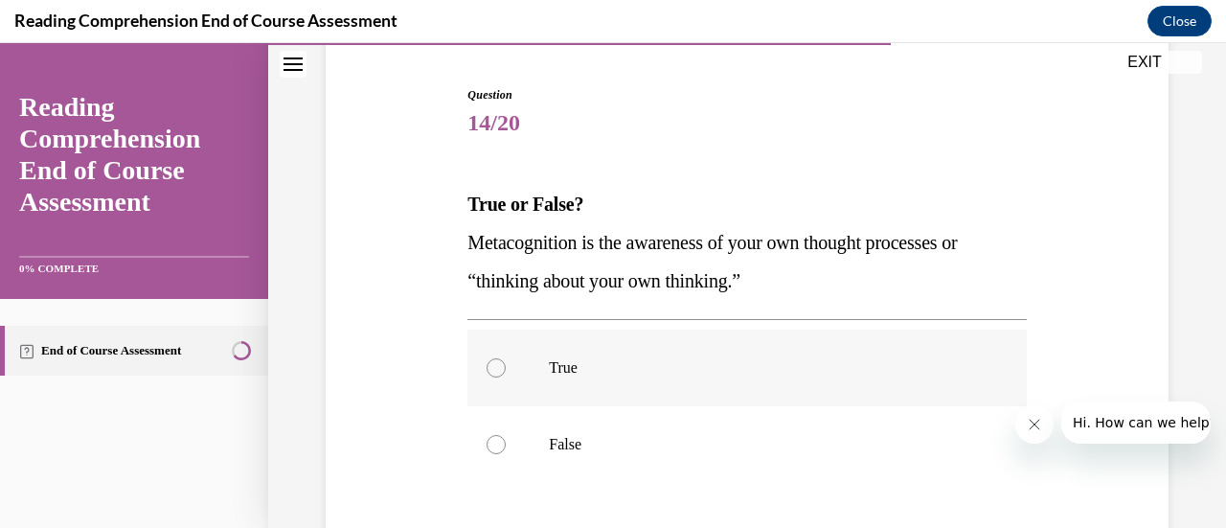
click at [498, 365] on div at bounding box center [496, 367] width 19 height 19
click at [498, 365] on input "True" at bounding box center [496, 367] width 19 height 19
radio input "true"
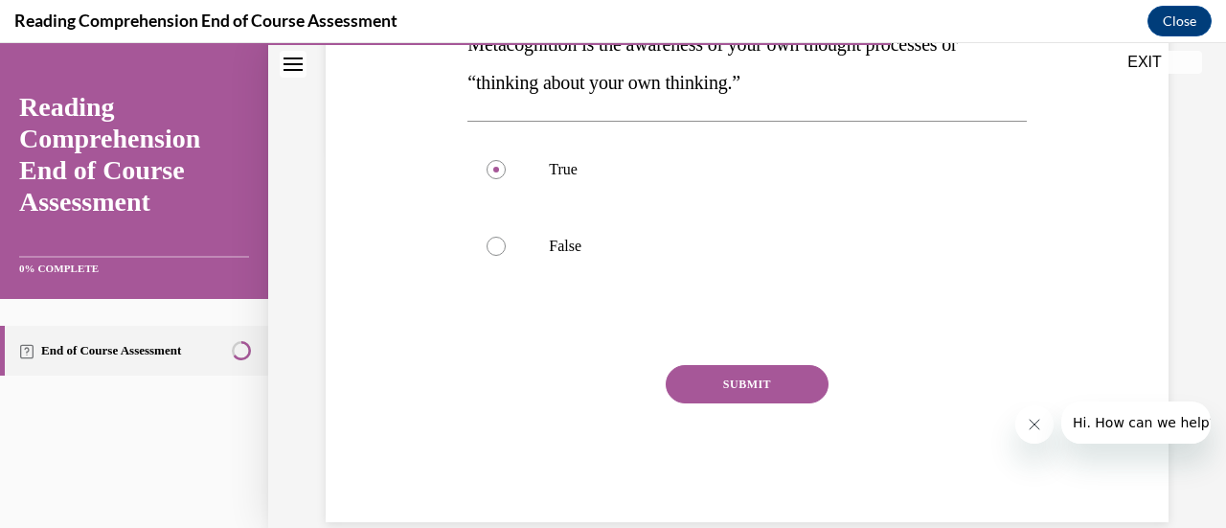
click at [751, 392] on button "SUBMIT" at bounding box center [747, 384] width 163 height 38
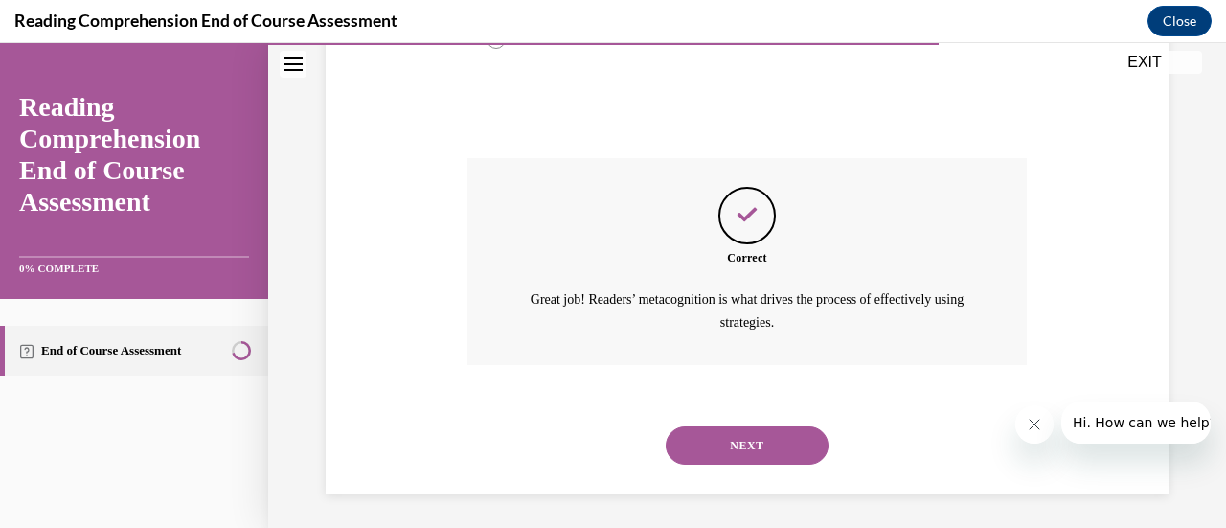
scroll to position [587, 0]
click at [735, 438] on button "NEXT" at bounding box center [747, 443] width 163 height 38
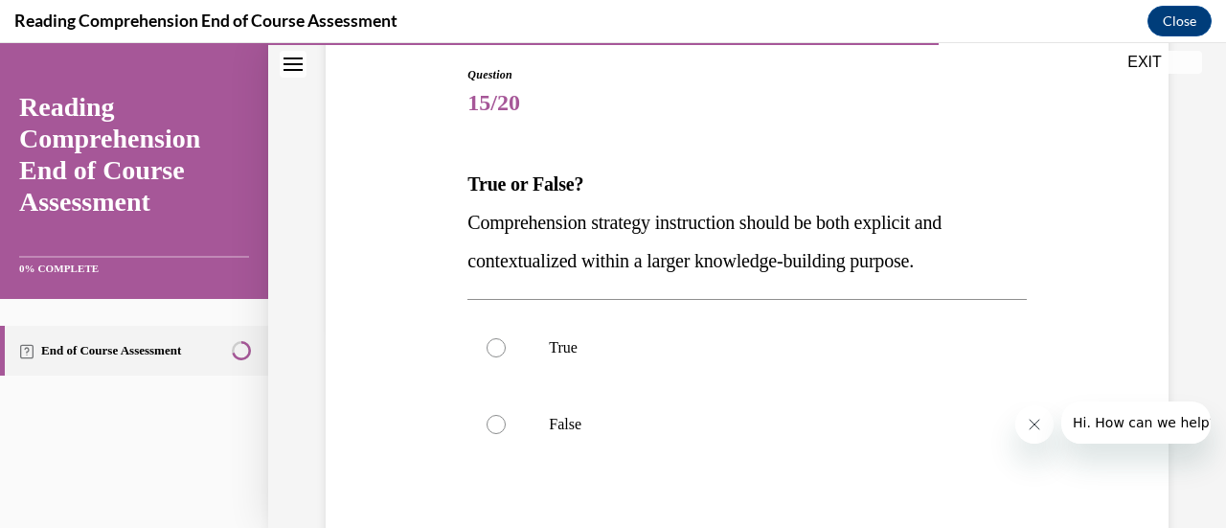
scroll to position [203, 0]
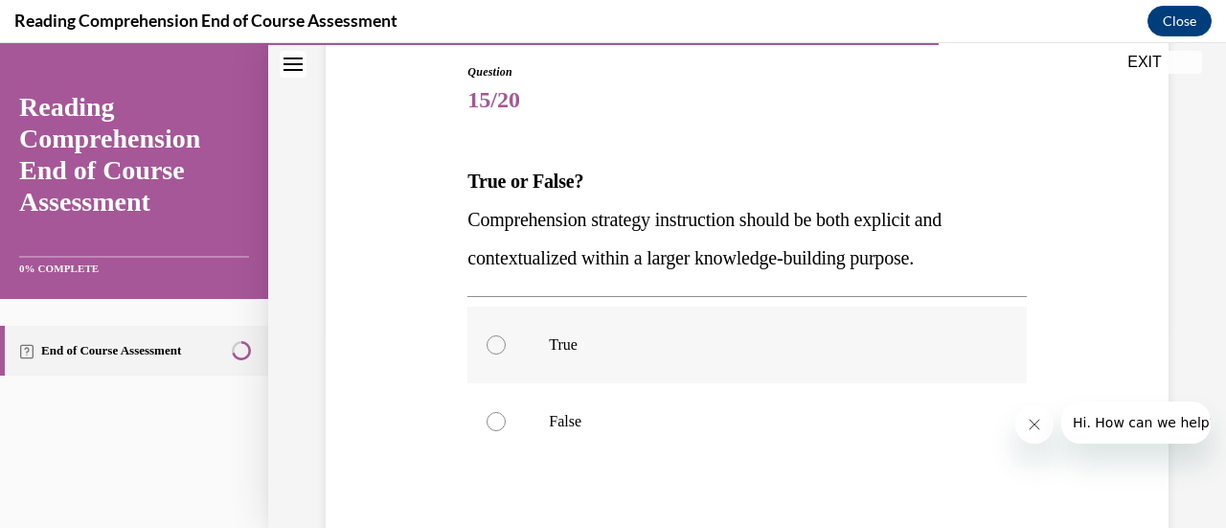
click at [493, 342] on div at bounding box center [496, 344] width 19 height 19
click at [493, 342] on input "True" at bounding box center [496, 344] width 19 height 19
radio input "true"
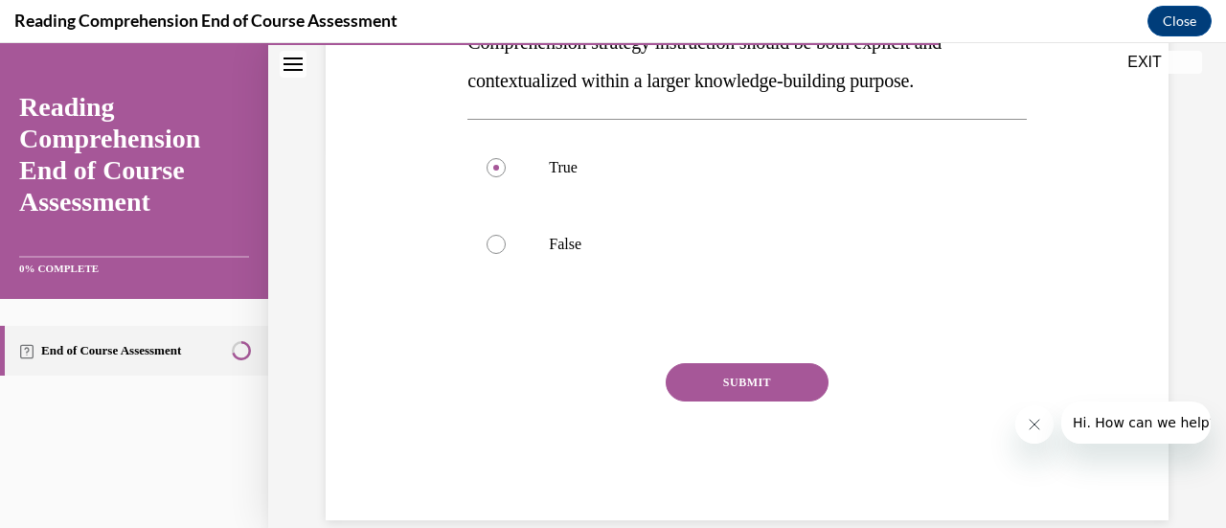
click at [704, 387] on button "SUBMIT" at bounding box center [747, 382] width 163 height 38
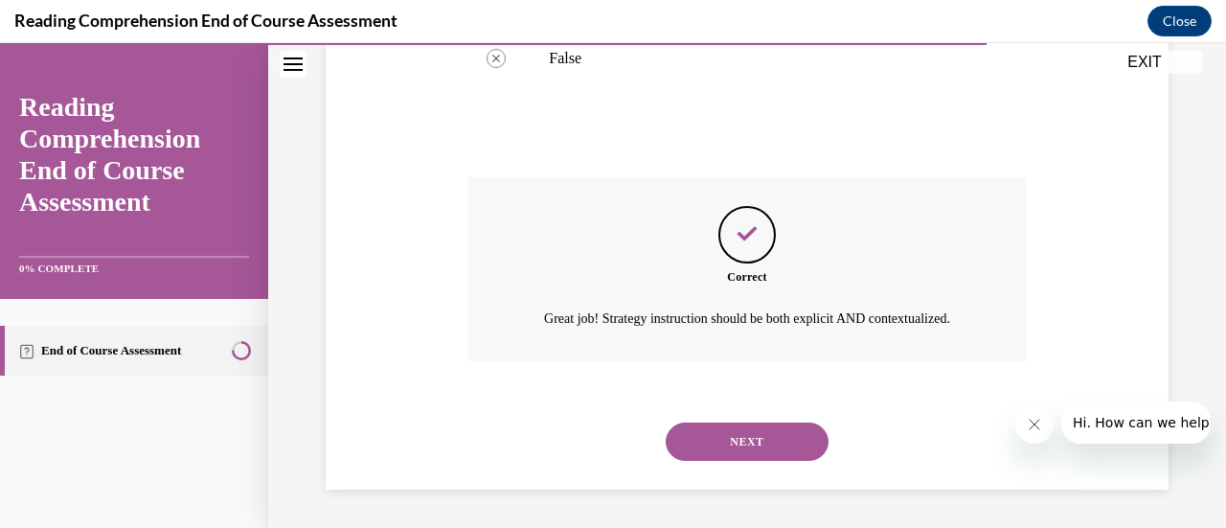
scroll to position [587, 0]
click at [717, 443] on button "NEXT" at bounding box center [747, 442] width 163 height 38
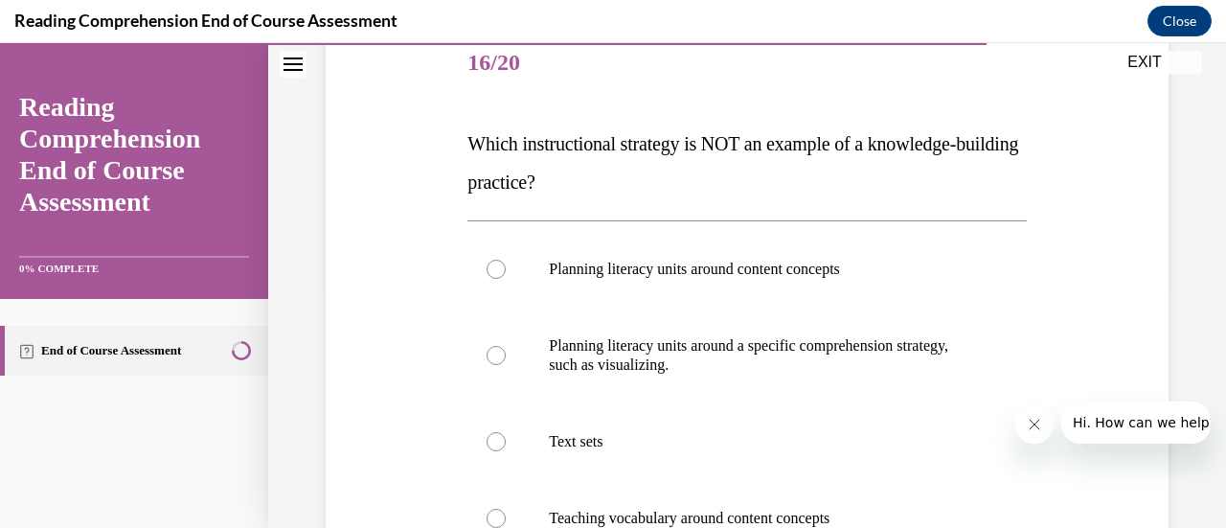
scroll to position [240, 0]
click at [494, 355] on div at bounding box center [496, 356] width 19 height 19
click at [494, 355] on input "Planning literacy units around a specific comprehension strategy, such as visua…" at bounding box center [496, 356] width 19 height 19
radio input "true"
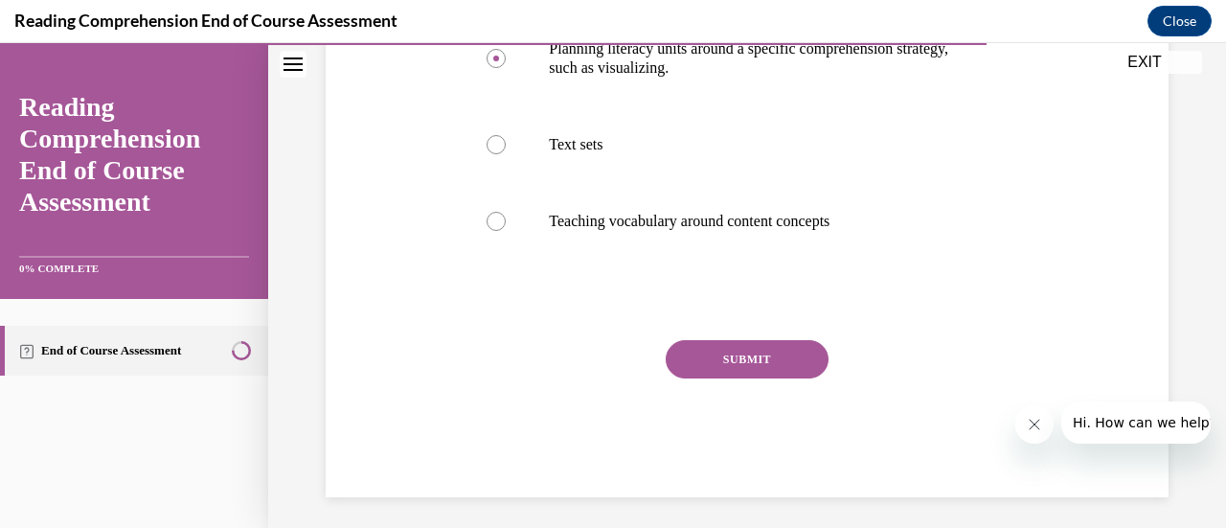
scroll to position [544, 0]
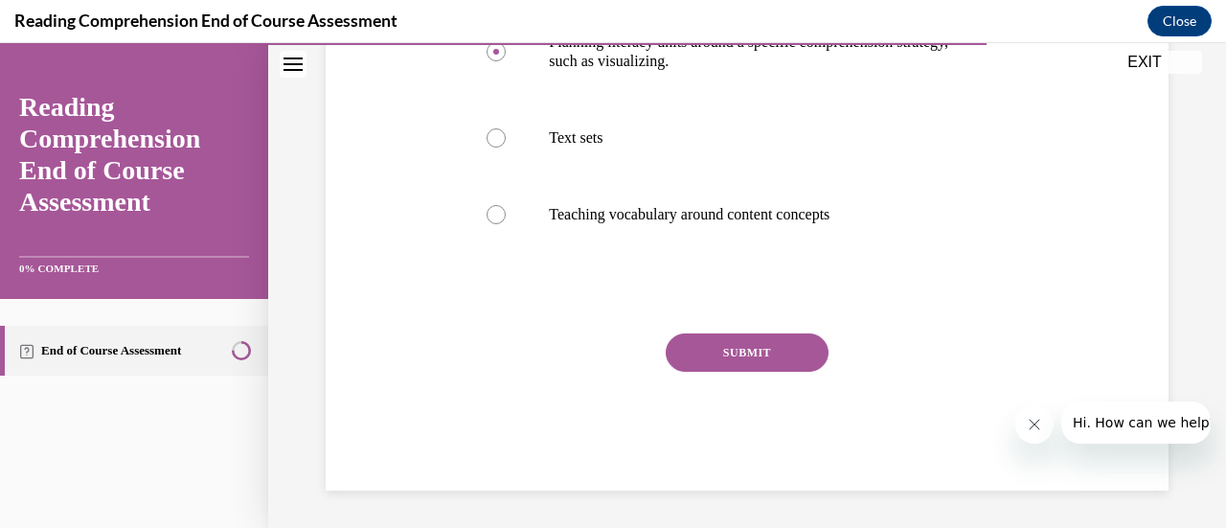
click at [774, 345] on button "SUBMIT" at bounding box center [747, 352] width 163 height 38
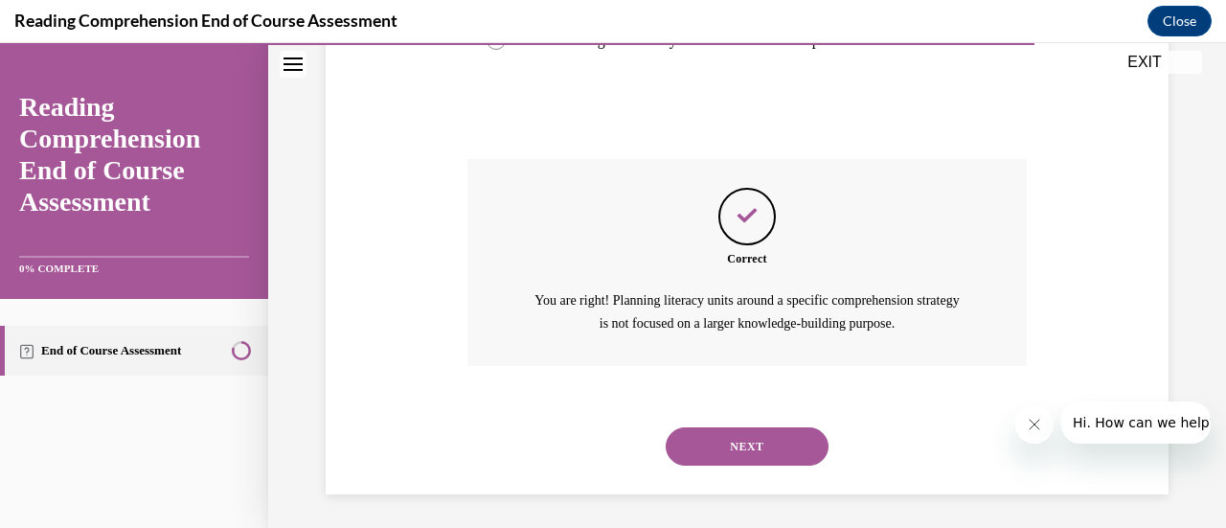
scroll to position [721, 0]
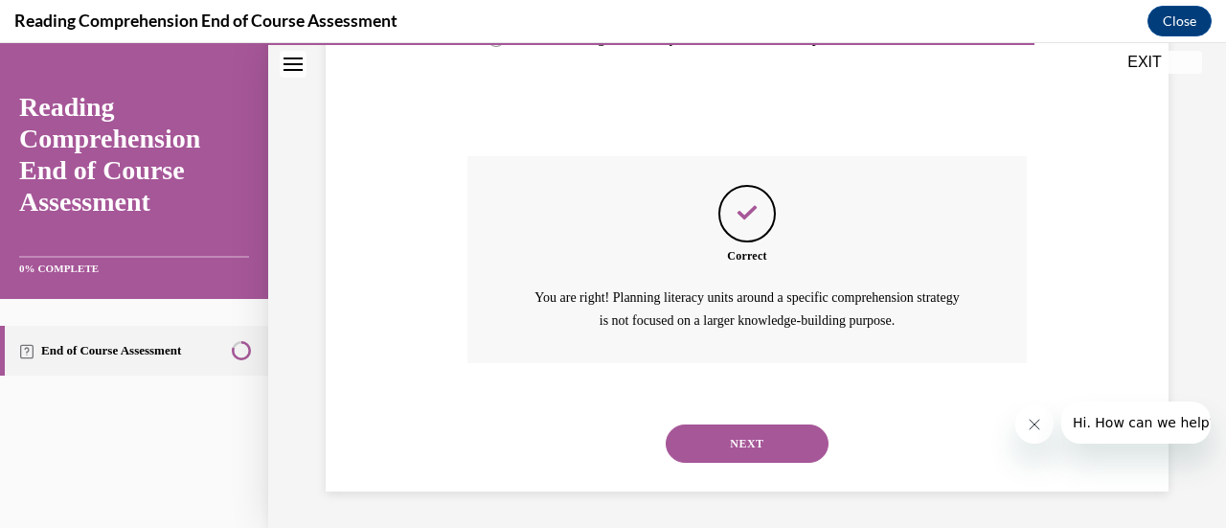
click at [726, 440] on button "NEXT" at bounding box center [747, 443] width 163 height 38
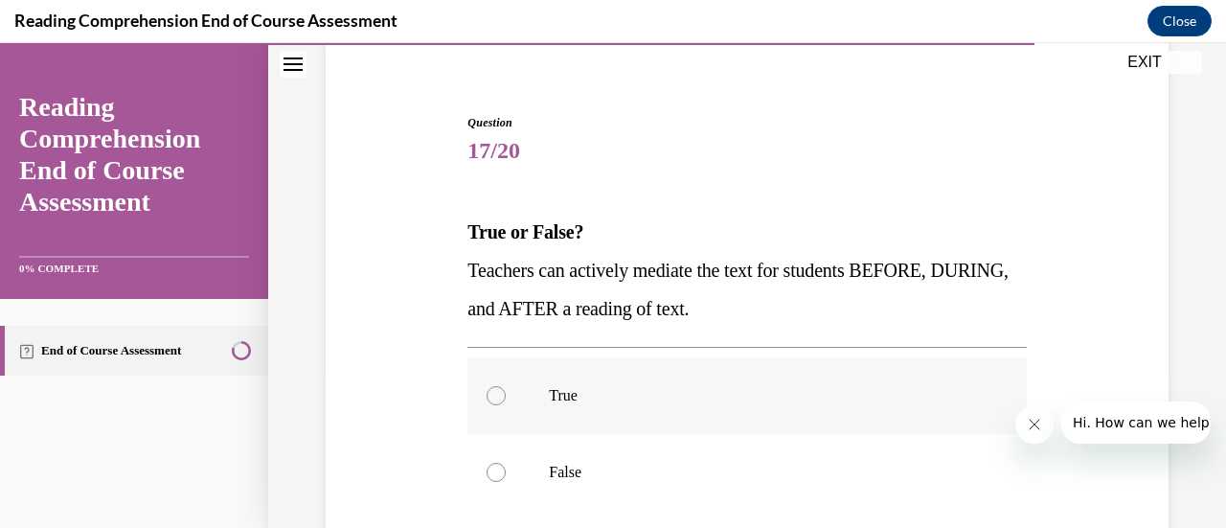
scroll to position [153, 0]
click at [499, 391] on div at bounding box center [496, 394] width 19 height 19
click at [499, 391] on input "True" at bounding box center [496, 394] width 19 height 19
radio input "true"
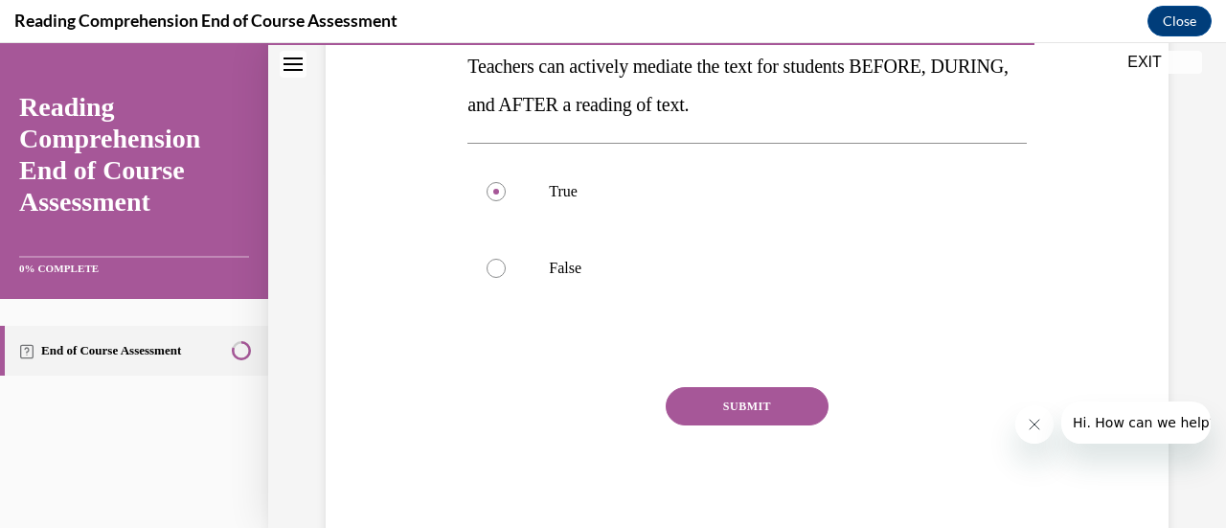
click at [698, 403] on button "SUBMIT" at bounding box center [747, 406] width 163 height 38
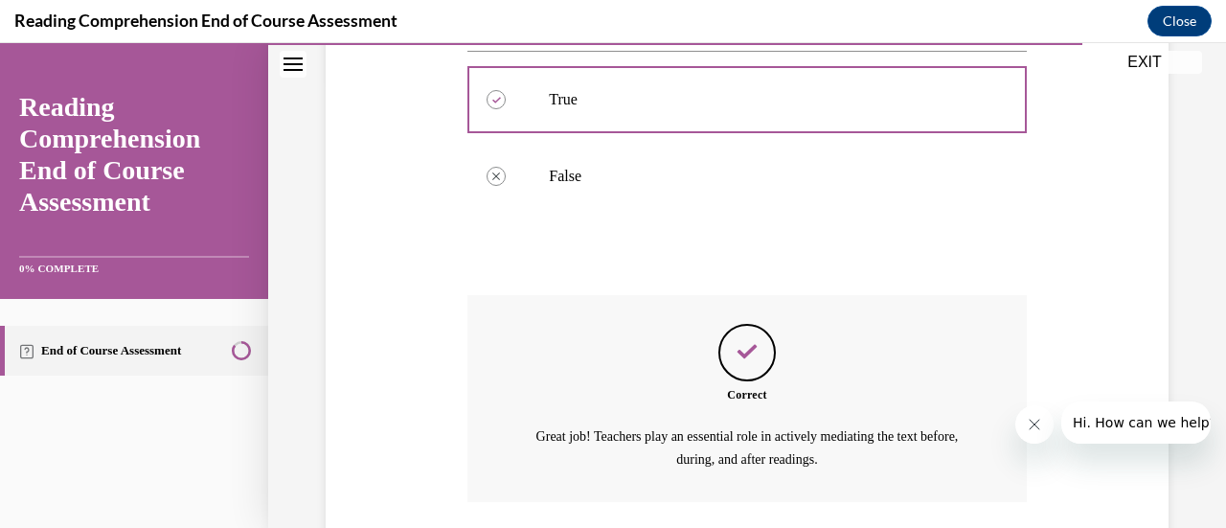
scroll to position [587, 0]
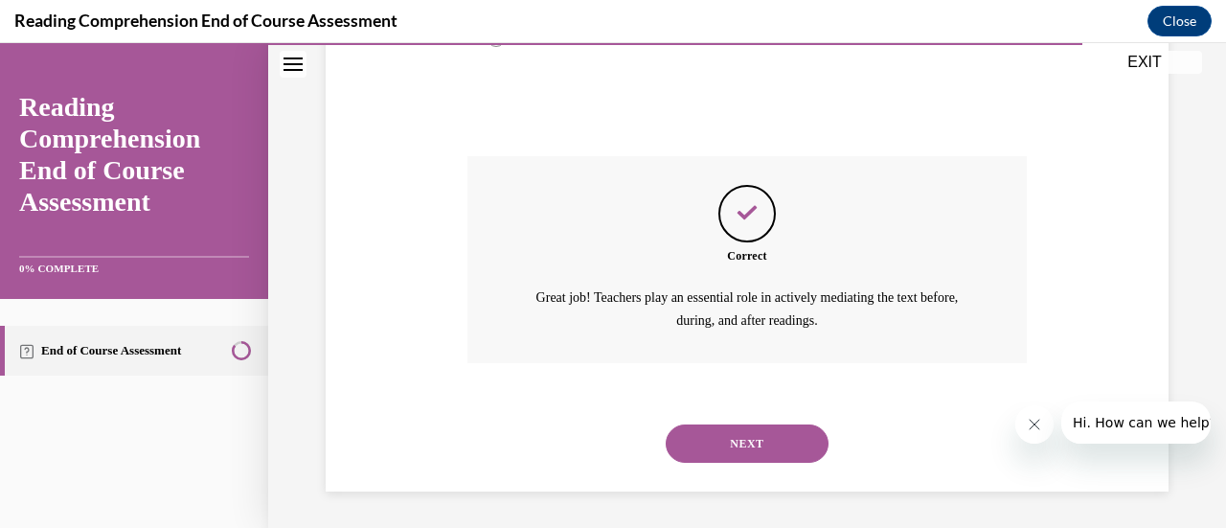
click at [715, 437] on button "NEXT" at bounding box center [747, 443] width 163 height 38
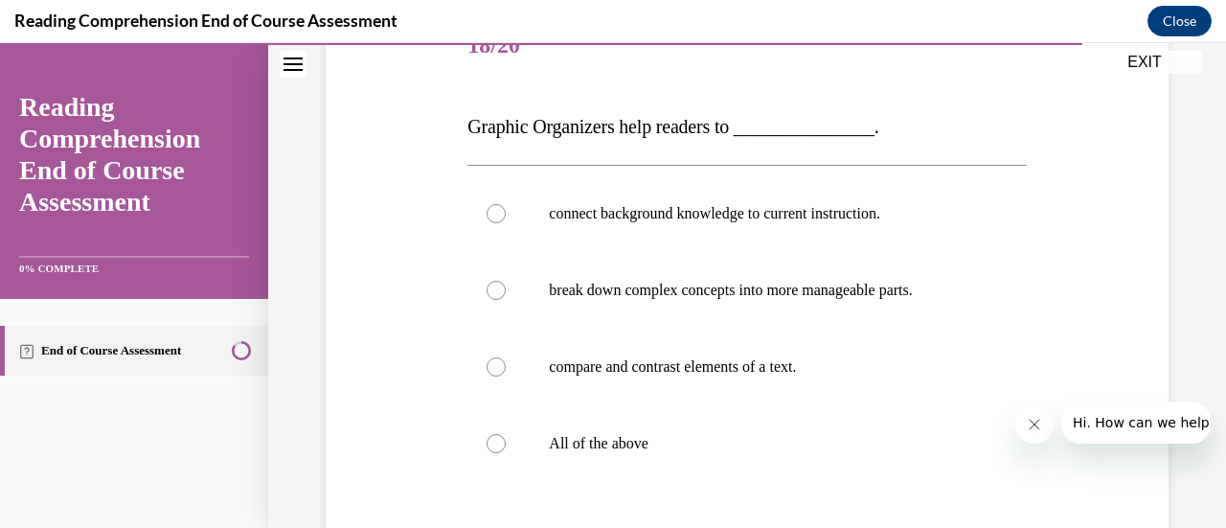
scroll to position [259, 0]
click at [493, 443] on div at bounding box center [496, 442] width 19 height 19
click at [493, 443] on input "All of the above" at bounding box center [496, 442] width 19 height 19
radio input "true"
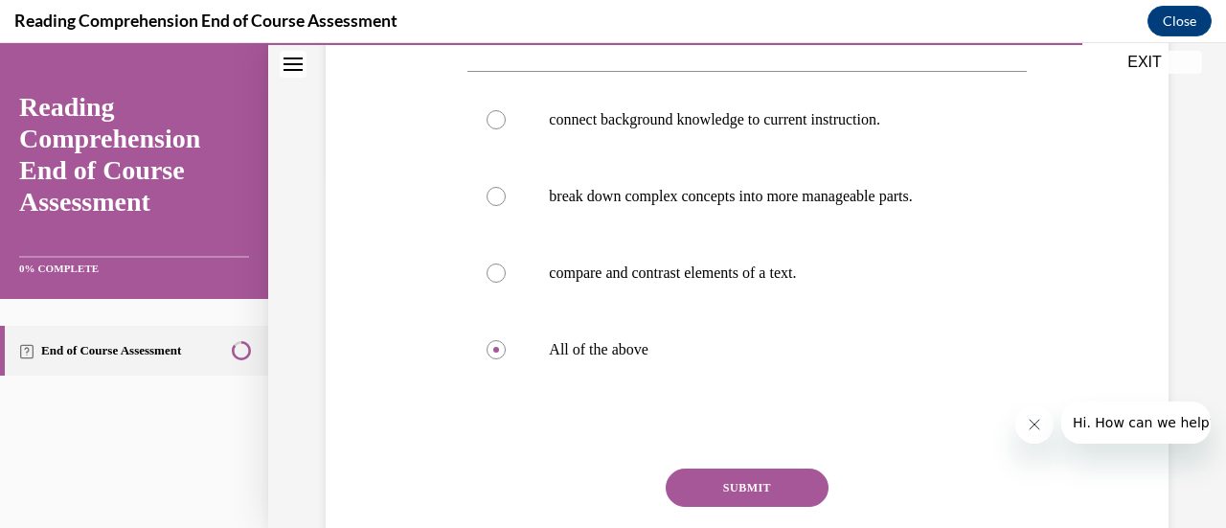
click at [714, 486] on button "SUBMIT" at bounding box center [747, 488] width 163 height 38
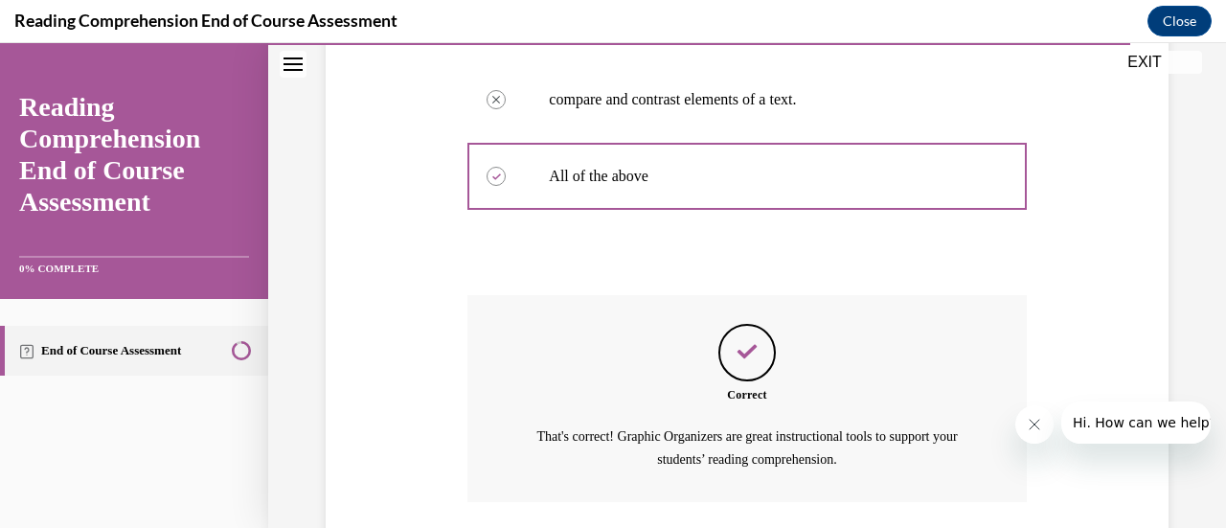
scroll to position [664, 0]
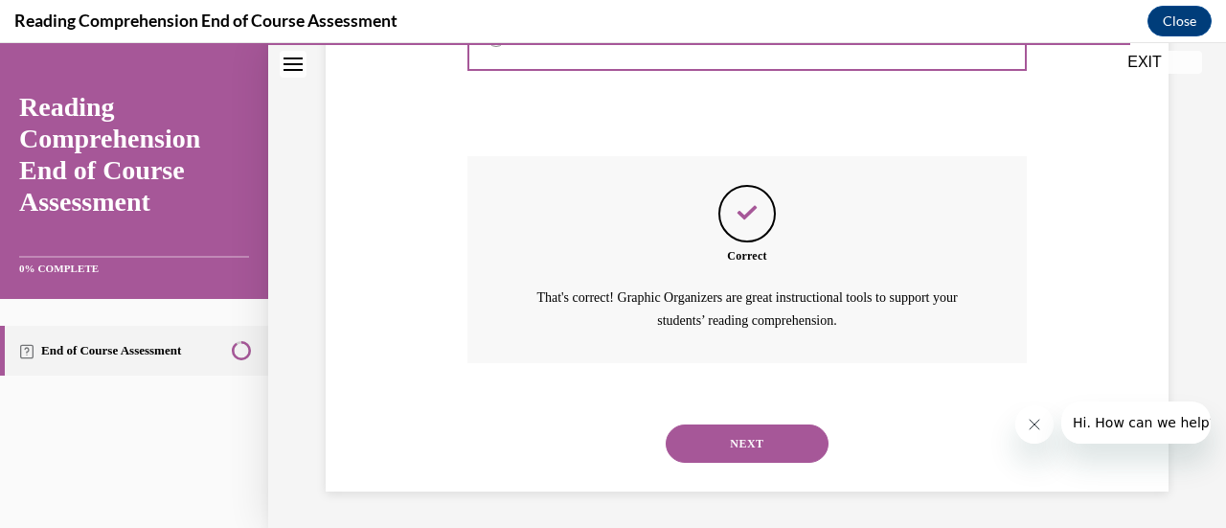
click at [707, 434] on button "NEXT" at bounding box center [747, 443] width 163 height 38
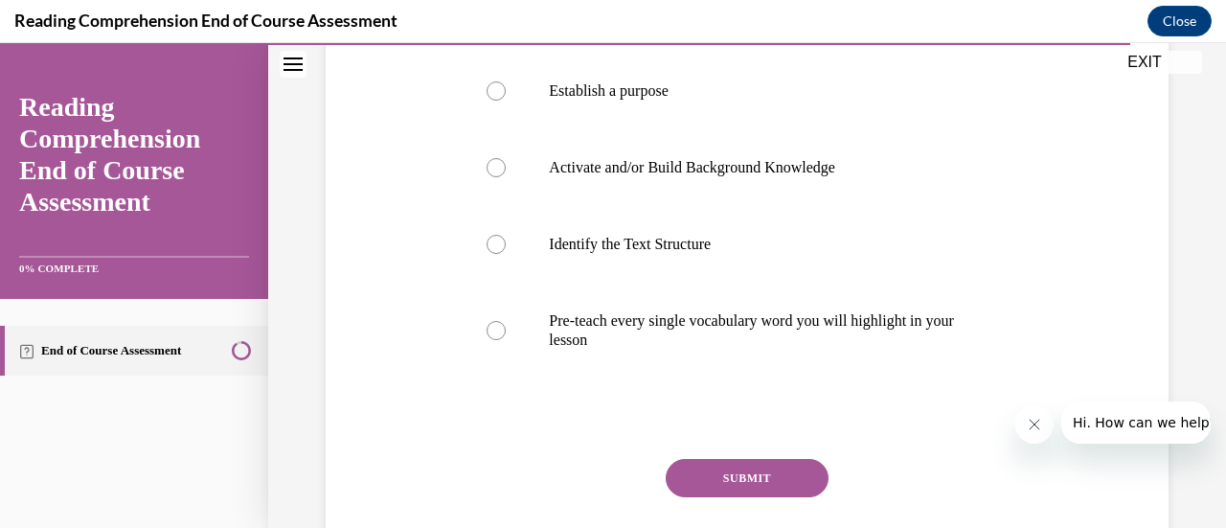
scroll to position [420, 0]
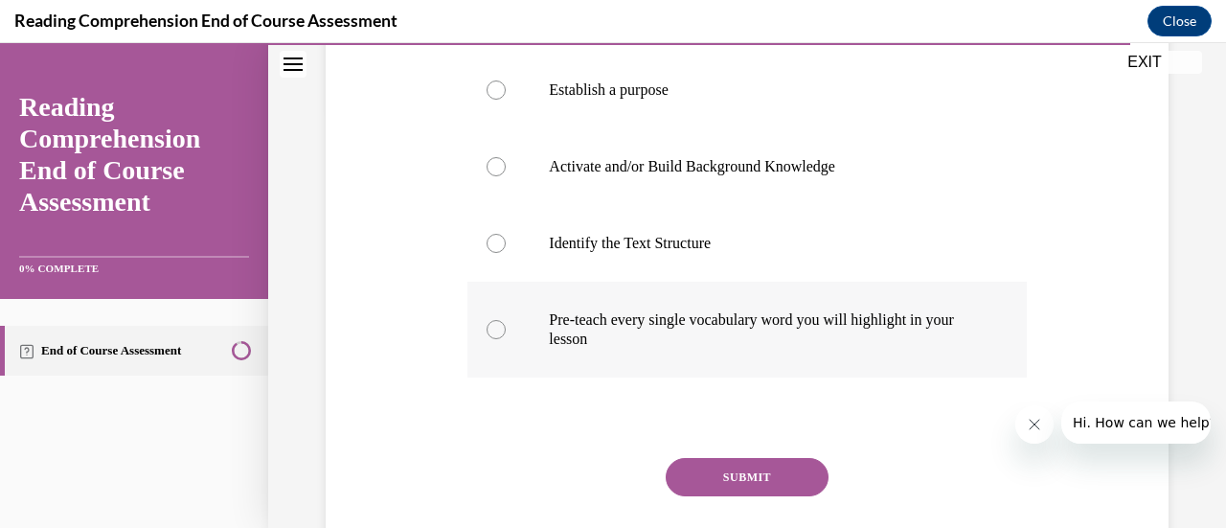
click at [495, 327] on div at bounding box center [496, 329] width 19 height 19
click at [495, 327] on input "Pre-teach every single vocabulary word you will highlight in your lesson" at bounding box center [496, 329] width 19 height 19
radio input "true"
click at [725, 469] on button "SUBMIT" at bounding box center [747, 477] width 163 height 38
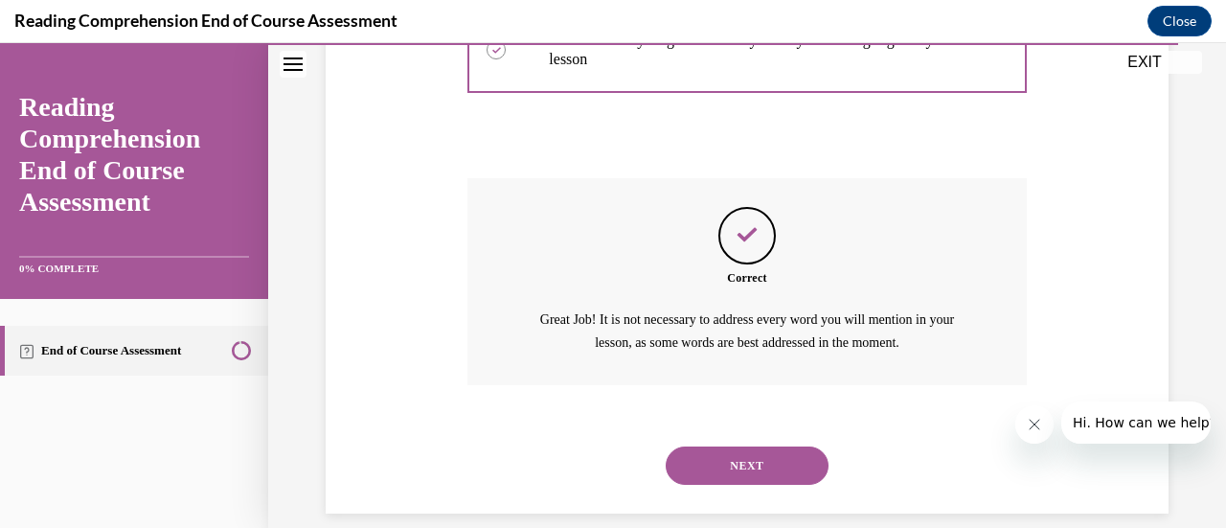
scroll to position [721, 0]
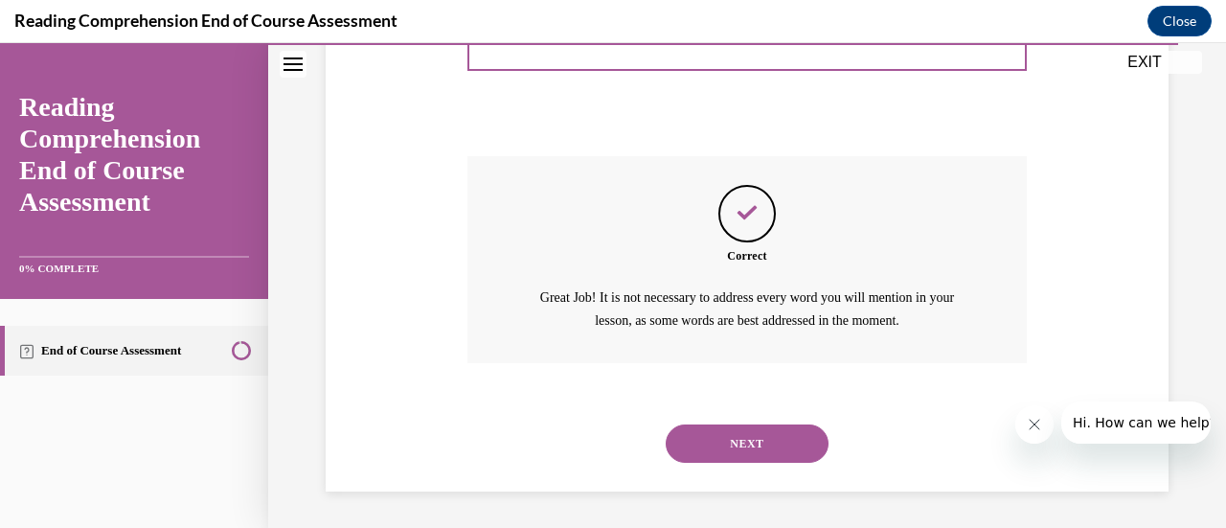
click at [732, 438] on button "NEXT" at bounding box center [747, 443] width 163 height 38
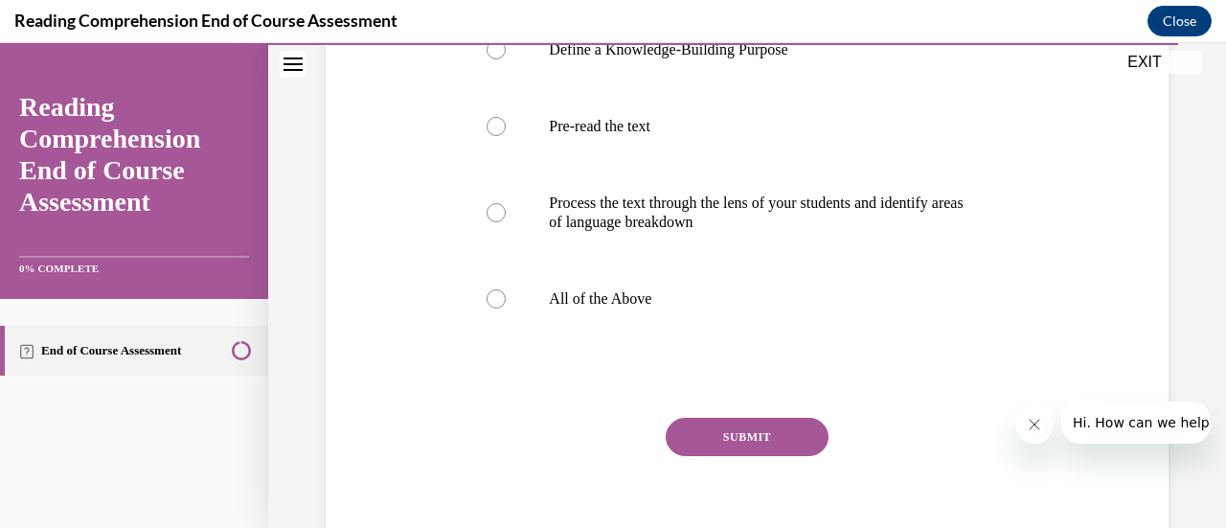
scroll to position [423, 0]
click at [492, 308] on div at bounding box center [496, 297] width 19 height 19
click at [492, 308] on input "All of the Above" at bounding box center [496, 297] width 19 height 19
radio input "true"
click at [700, 455] on button "SUBMIT" at bounding box center [747, 436] width 163 height 38
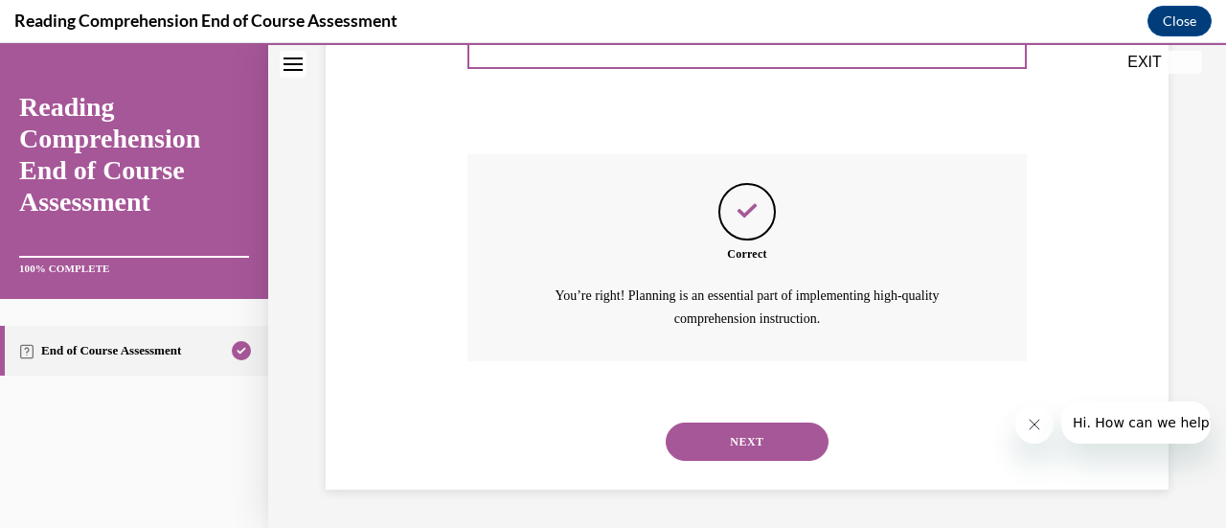
scroll to position [721, 0]
click at [730, 429] on button "NEXT" at bounding box center [747, 442] width 163 height 38
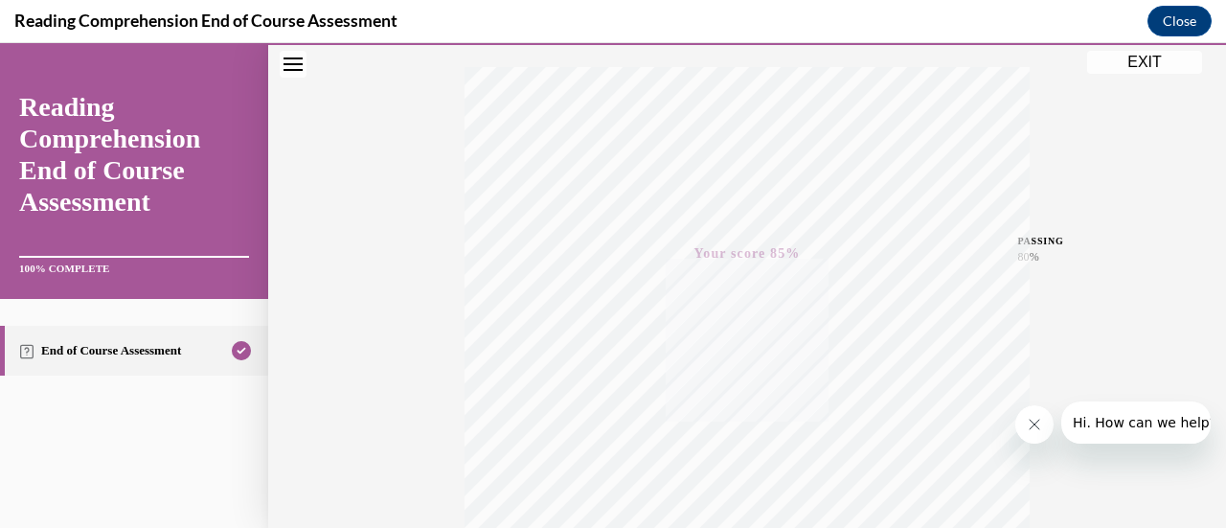
scroll to position [308, 0]
click at [1115, 64] on button "EXIT" at bounding box center [1145, 62] width 115 height 23
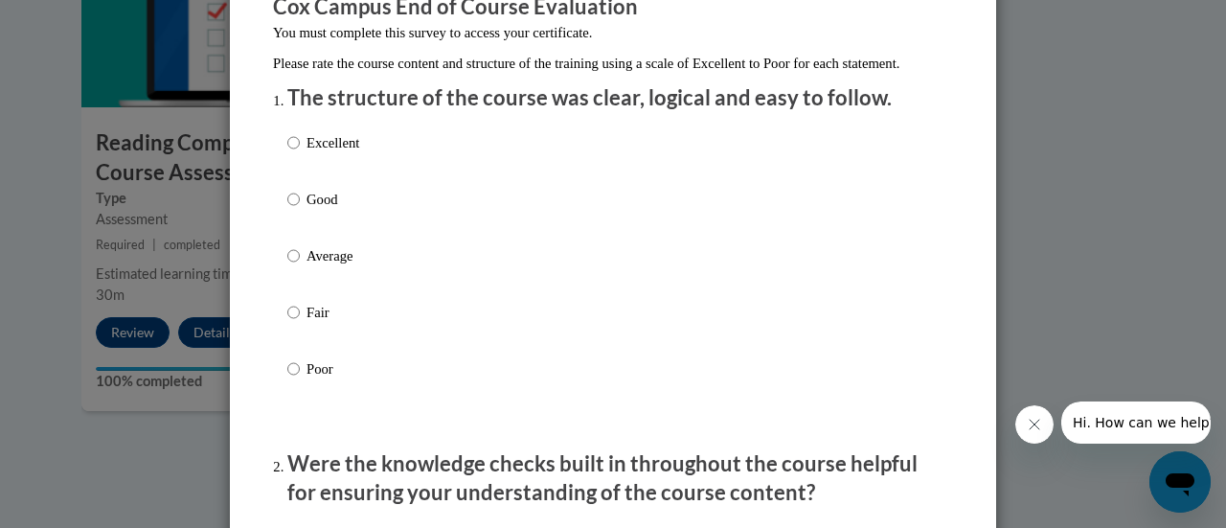
scroll to position [190, 0]
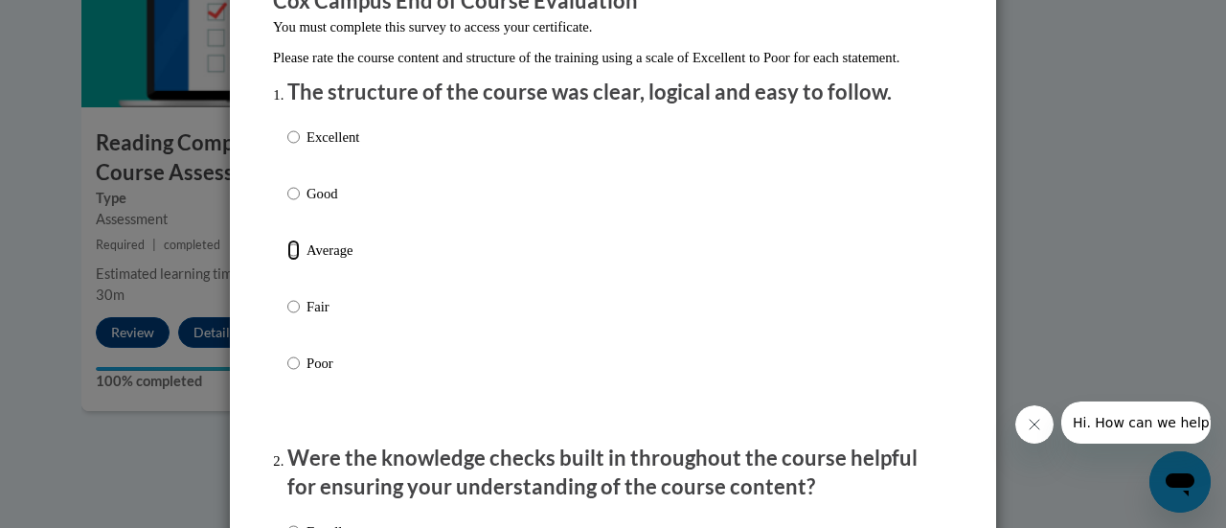
click at [289, 261] on input "Average" at bounding box center [293, 250] width 12 height 21
radio input "true"
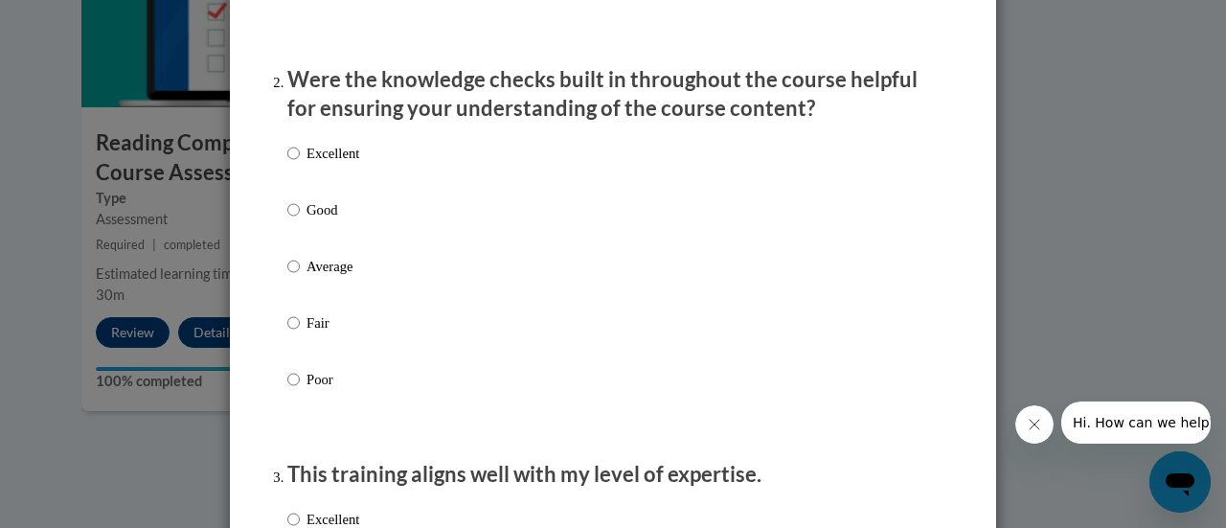
scroll to position [569, 0]
click at [289, 276] on input "Average" at bounding box center [293, 265] width 12 height 21
radio input "true"
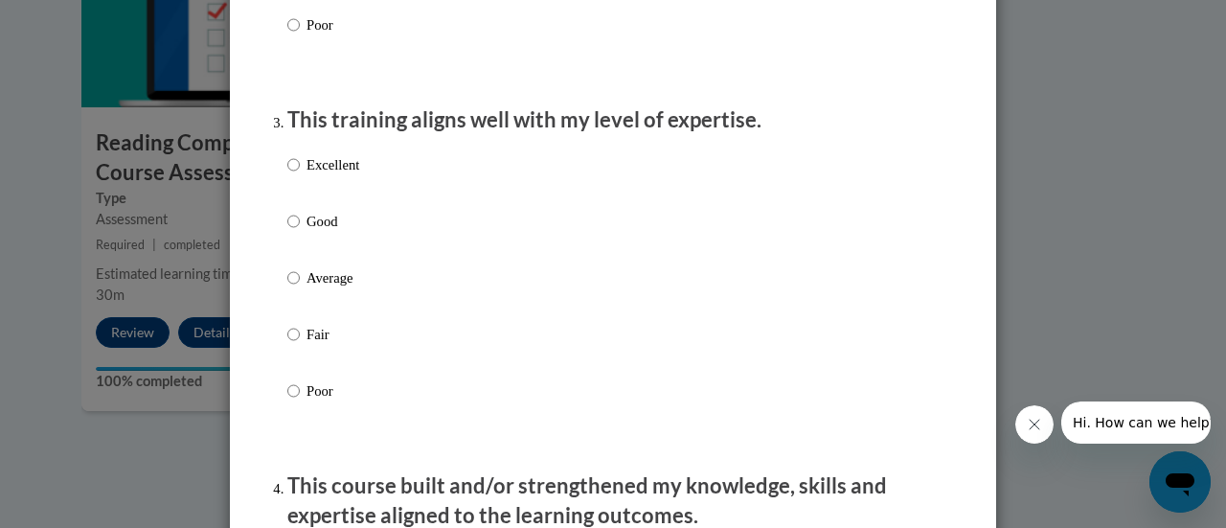
scroll to position [936, 0]
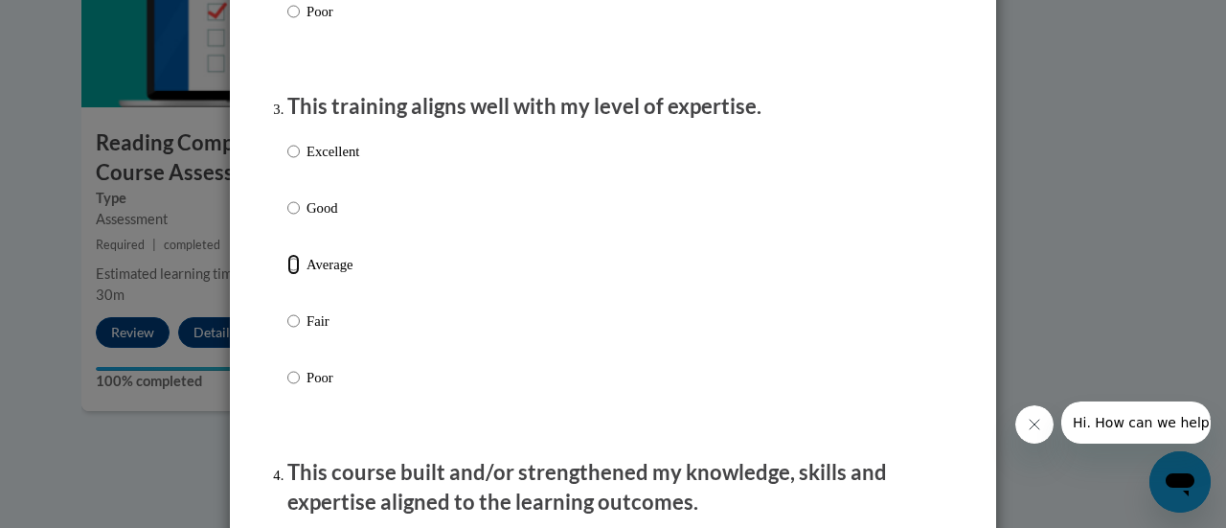
click at [287, 275] on input "Average" at bounding box center [293, 264] width 12 height 21
radio input "true"
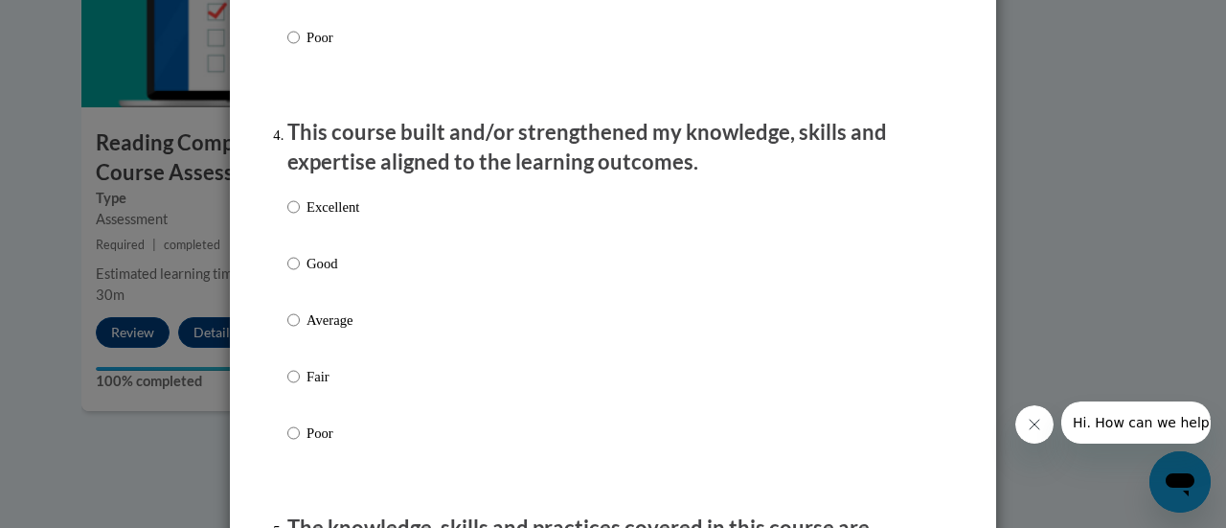
scroll to position [1323, 0]
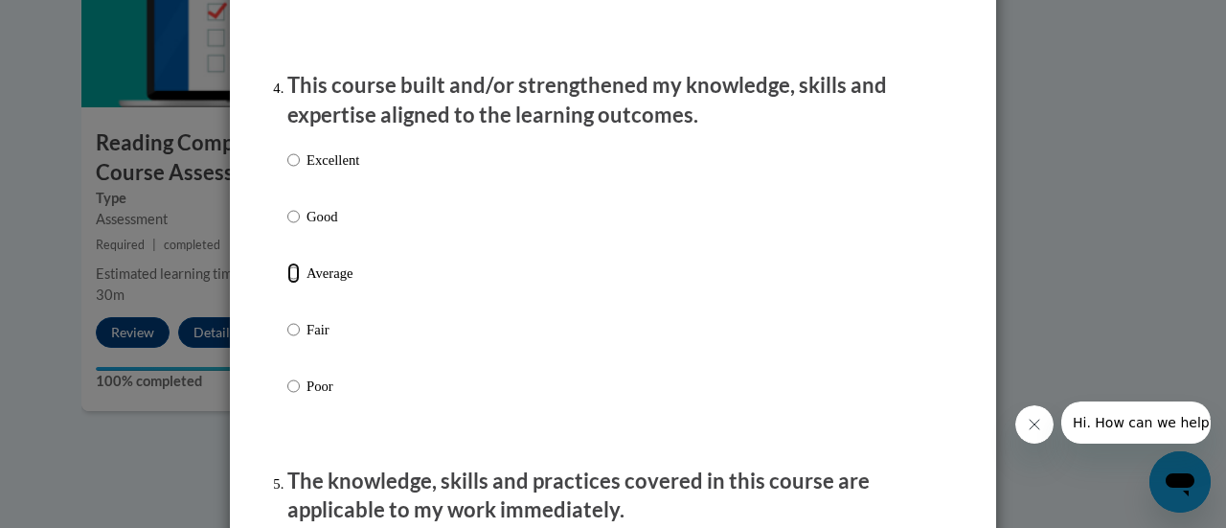
click at [288, 284] on input "Average" at bounding box center [293, 273] width 12 height 21
radio input "true"
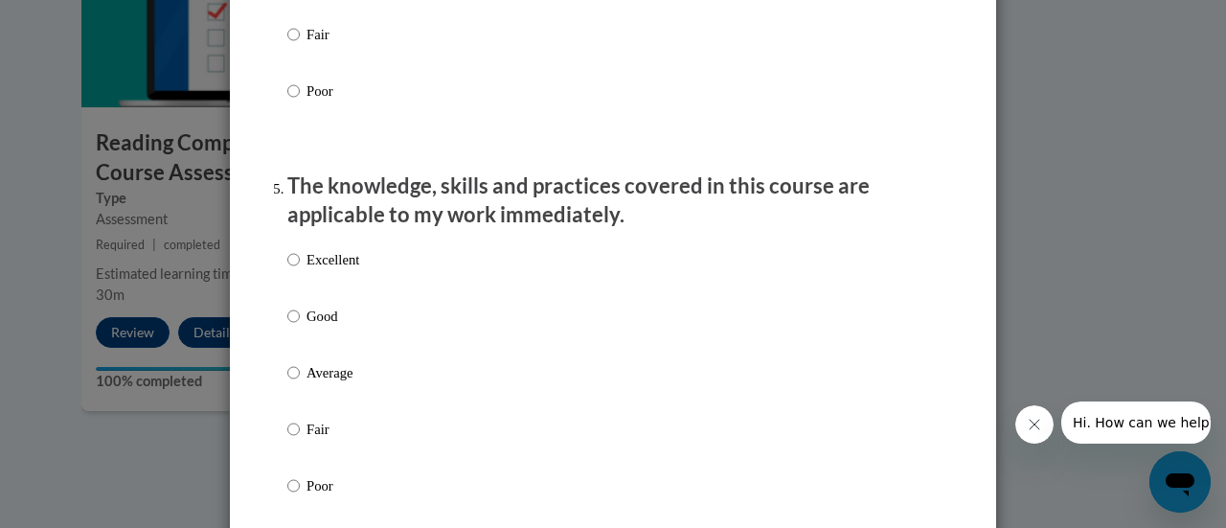
scroll to position [1663, 0]
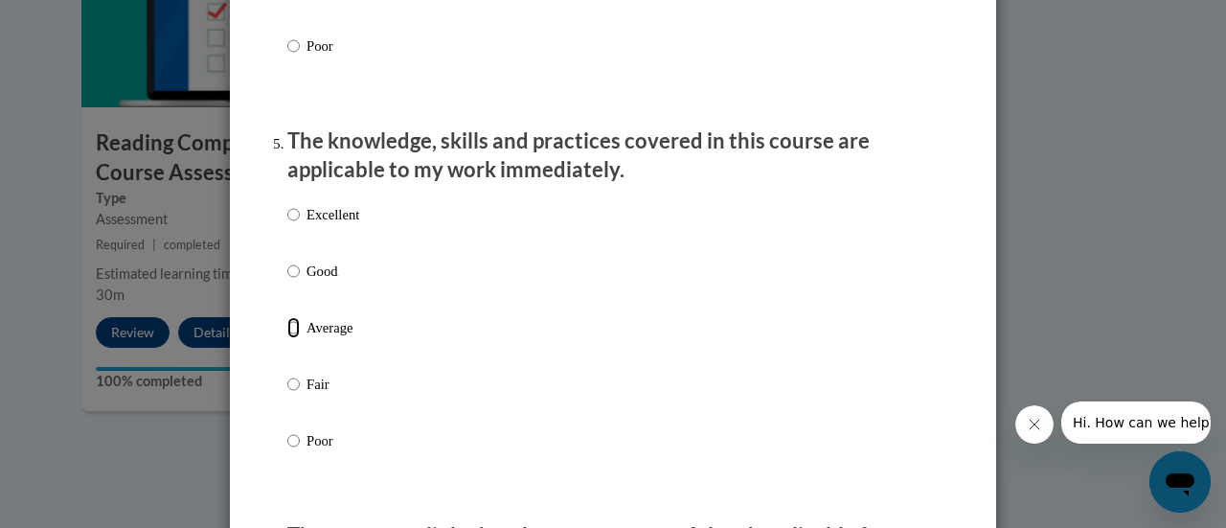
click at [287, 338] on input "Average" at bounding box center [293, 327] width 12 height 21
radio input "true"
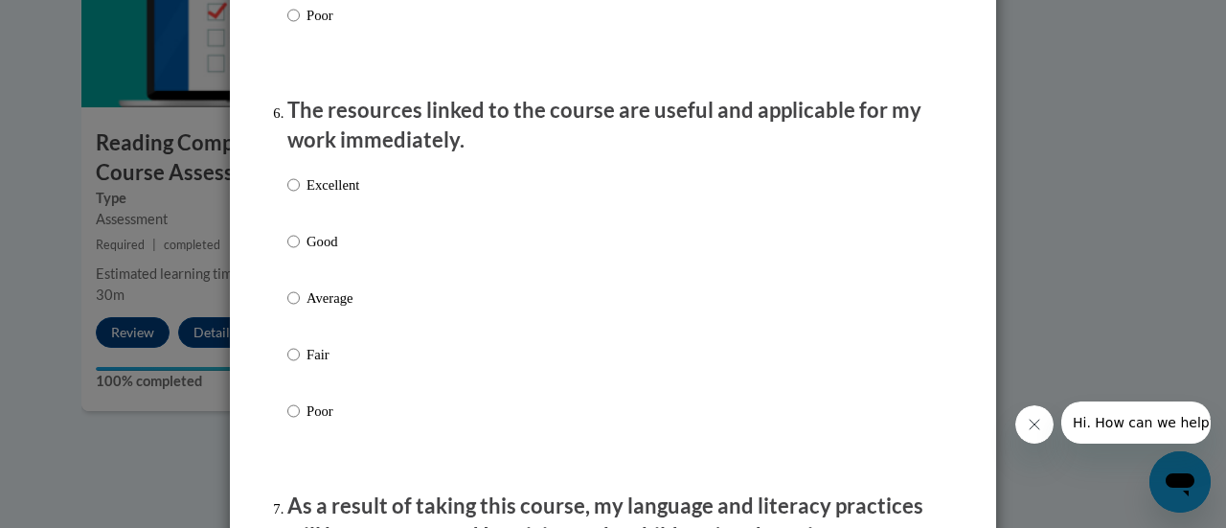
scroll to position [2091, 0]
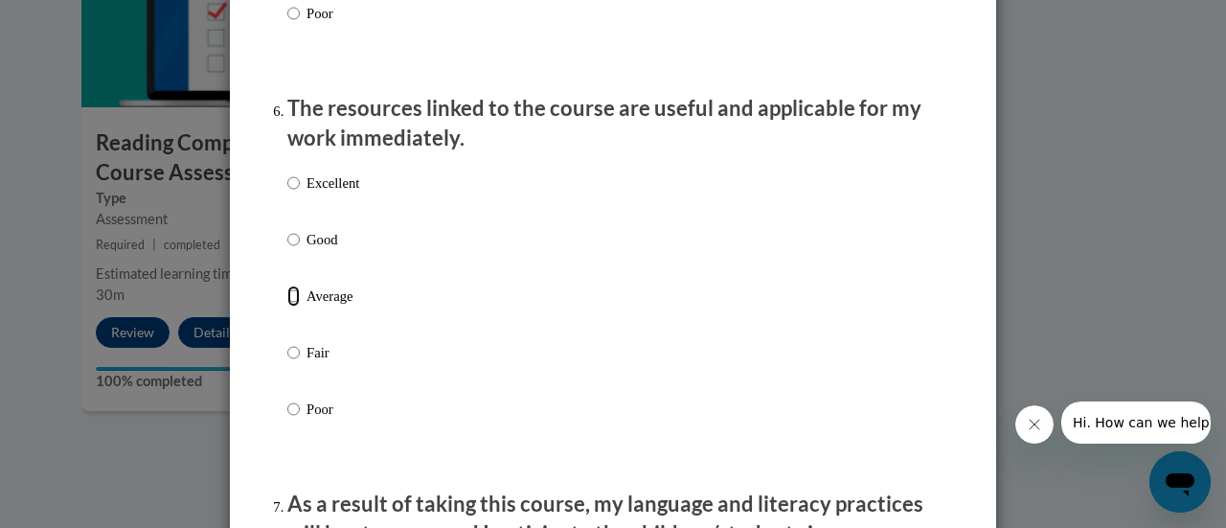
click at [287, 307] on input "Average" at bounding box center [293, 296] width 12 height 21
radio input "true"
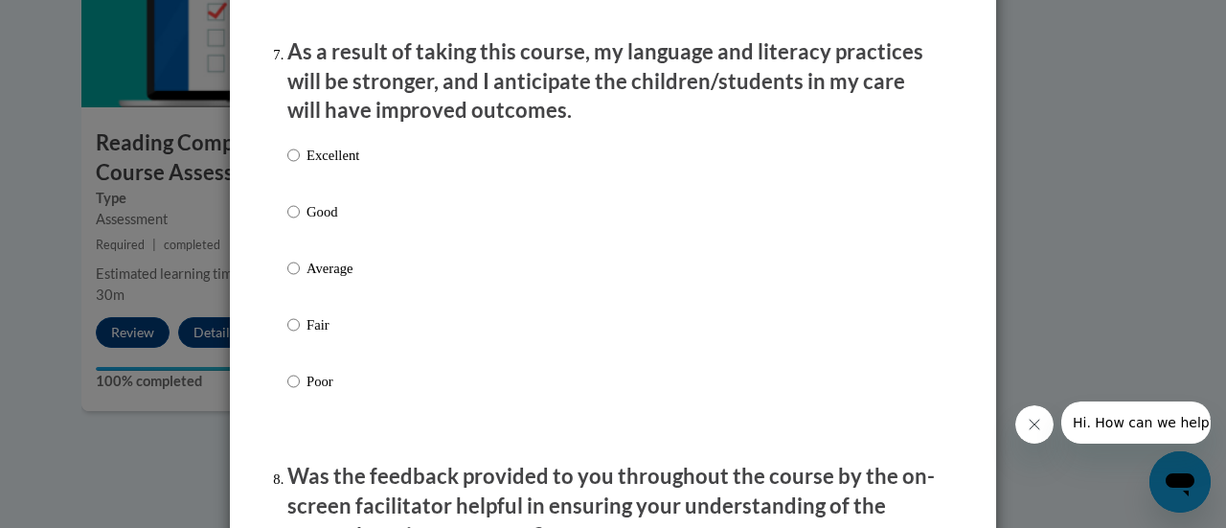
scroll to position [2547, 0]
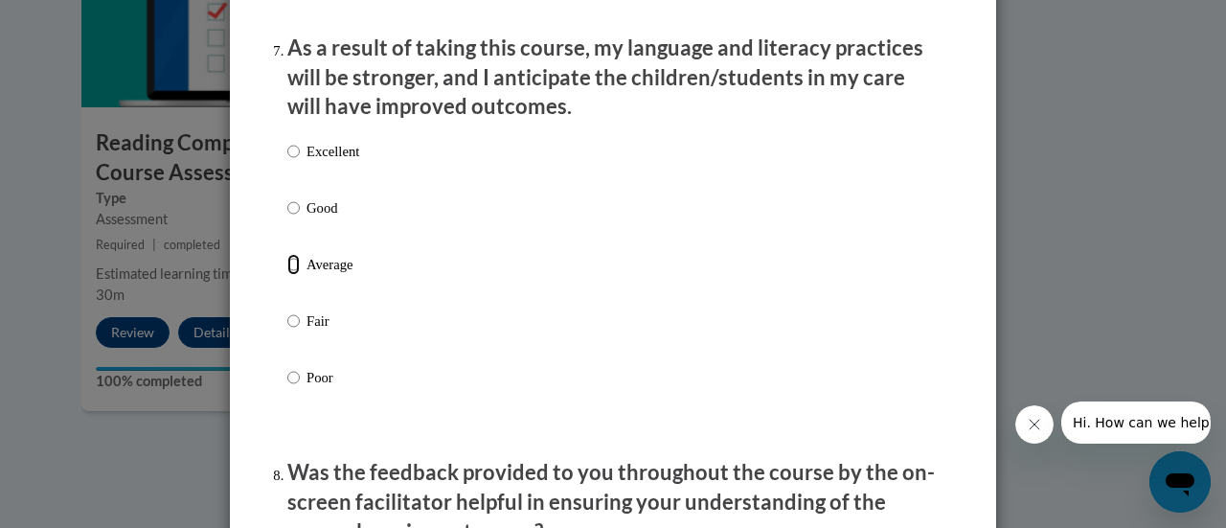
click at [287, 275] on input "Average" at bounding box center [293, 264] width 12 height 21
radio input "true"
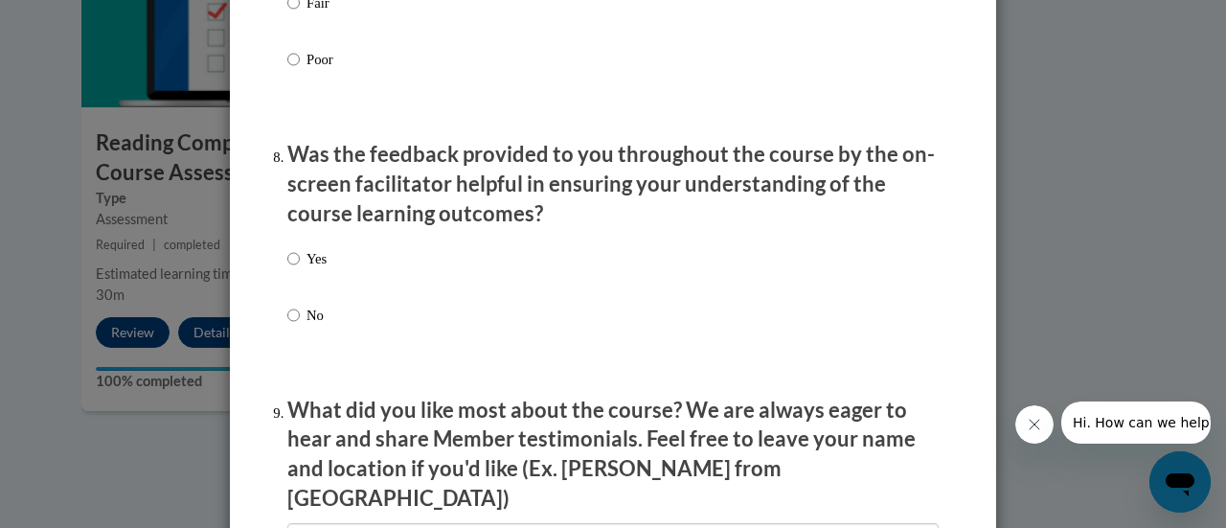
scroll to position [2876, 0]
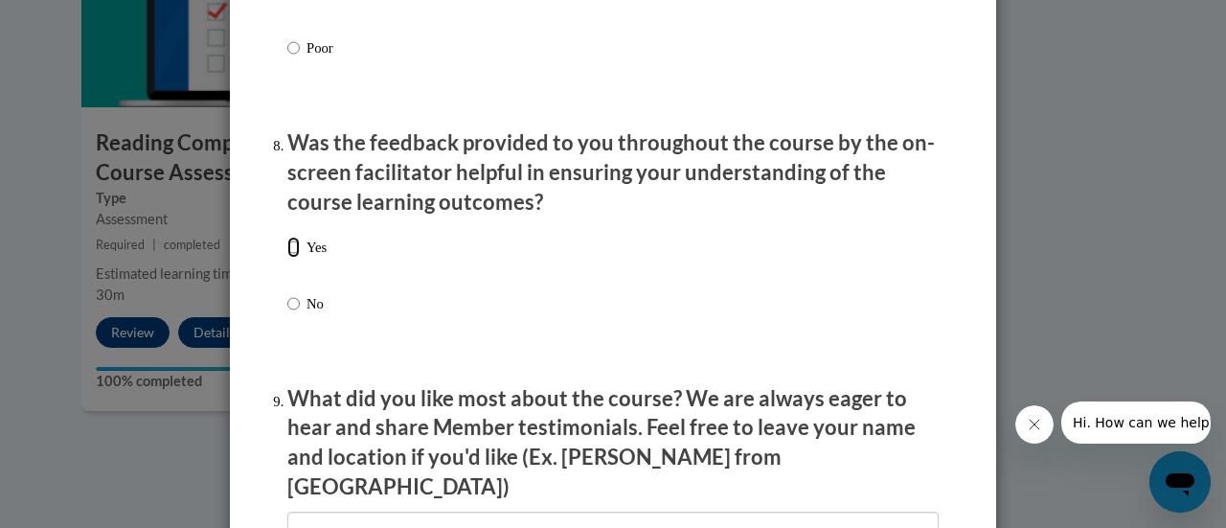
click at [287, 258] on input "Yes" at bounding box center [293, 247] width 12 height 21
radio input "true"
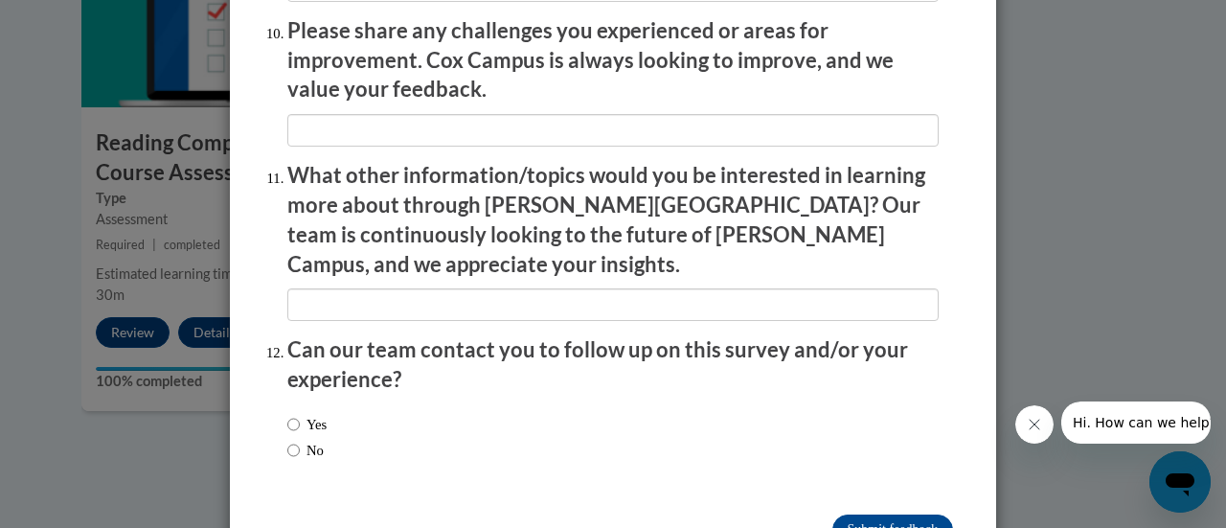
scroll to position [3456, 0]
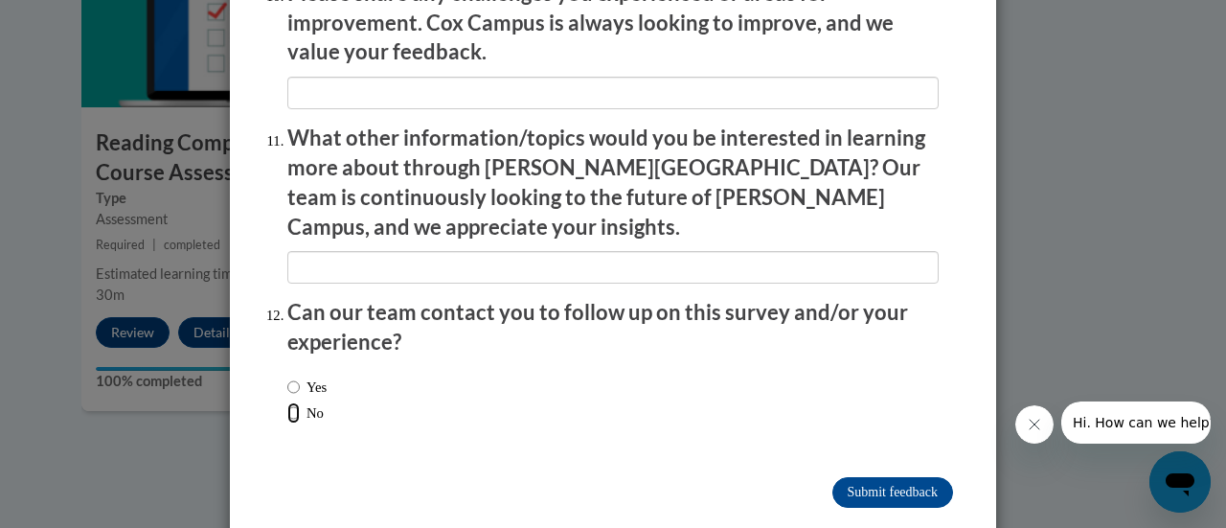
click at [287, 402] on input "No" at bounding box center [293, 412] width 12 height 21
radio input "true"
click at [855, 477] on input "Submit feedback" at bounding box center [893, 492] width 121 height 31
